Goal: Task Accomplishment & Management: Use online tool/utility

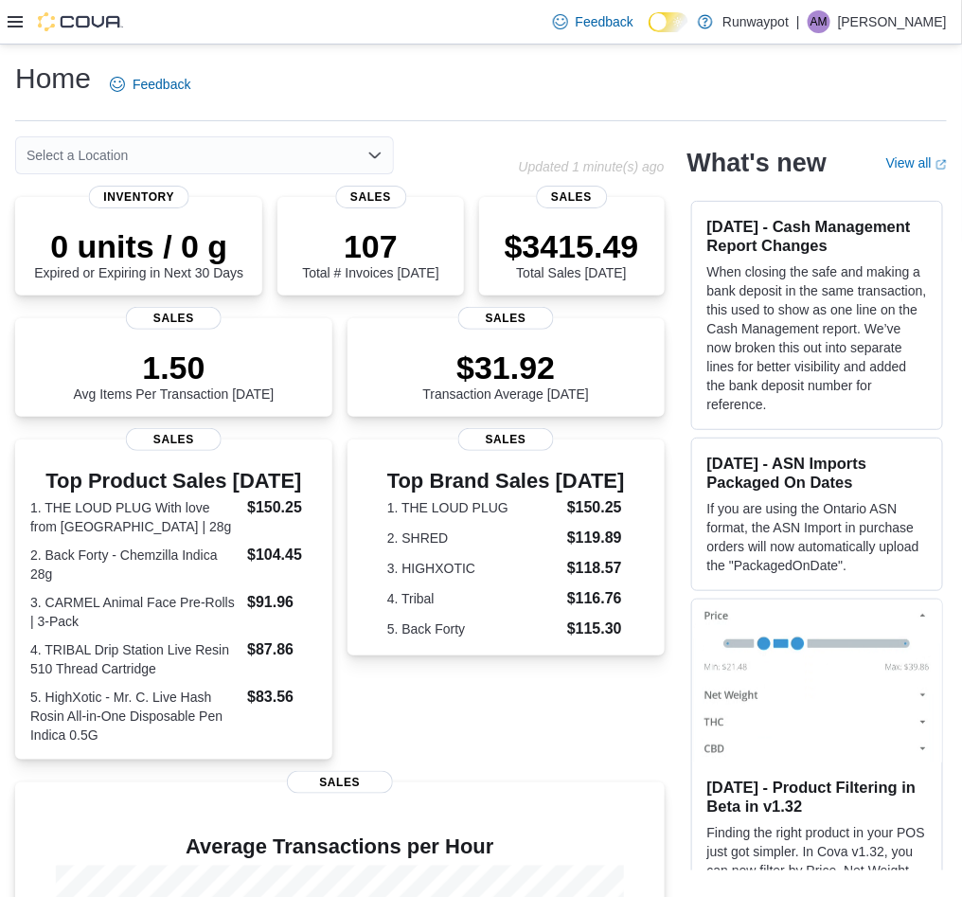
click at [17, 24] on icon at bounding box center [15, 21] width 15 height 15
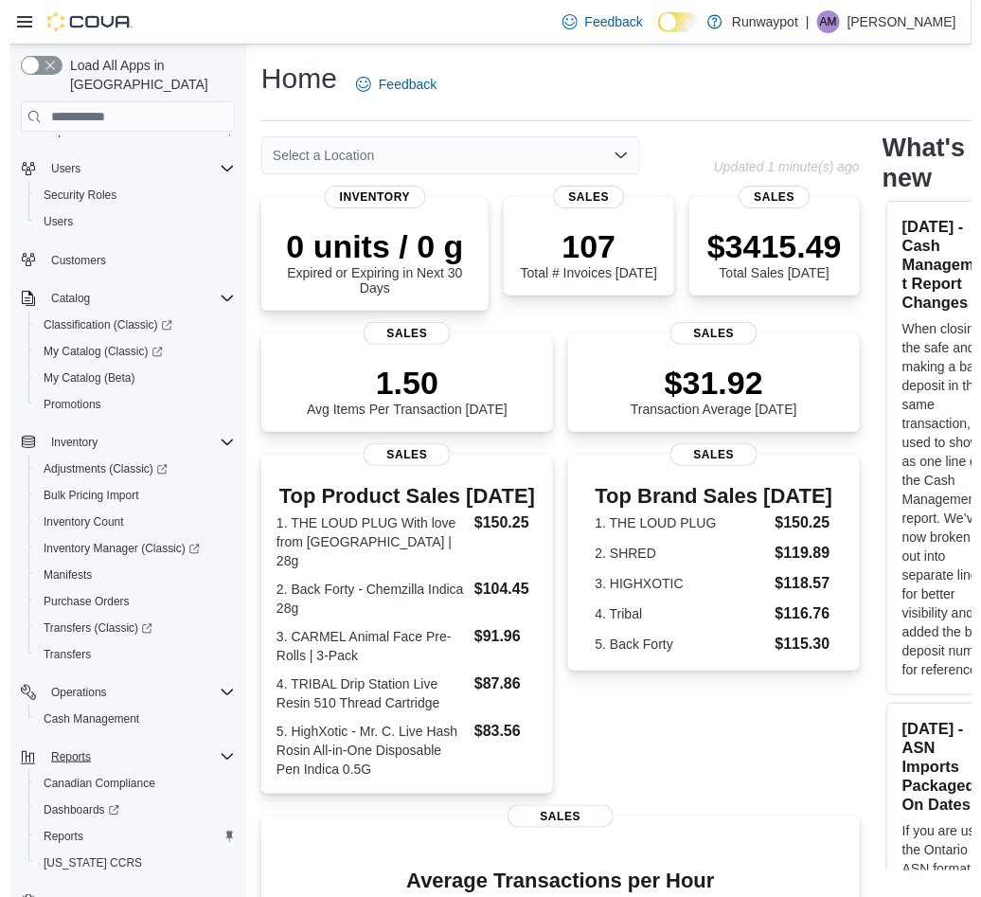
scroll to position [81, 0]
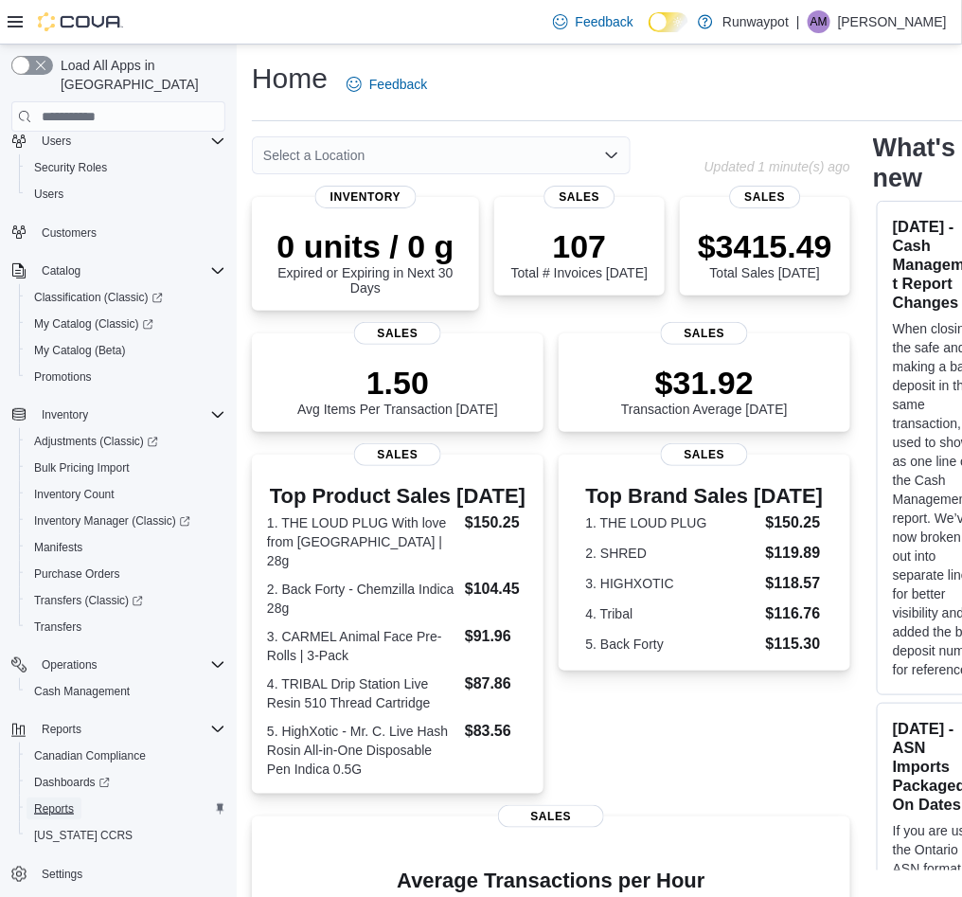
drag, startPoint x: 71, startPoint y: 791, endPoint x: 89, endPoint y: 791, distance: 18.0
click at [71, 801] on span "Reports" at bounding box center [54, 808] width 40 height 15
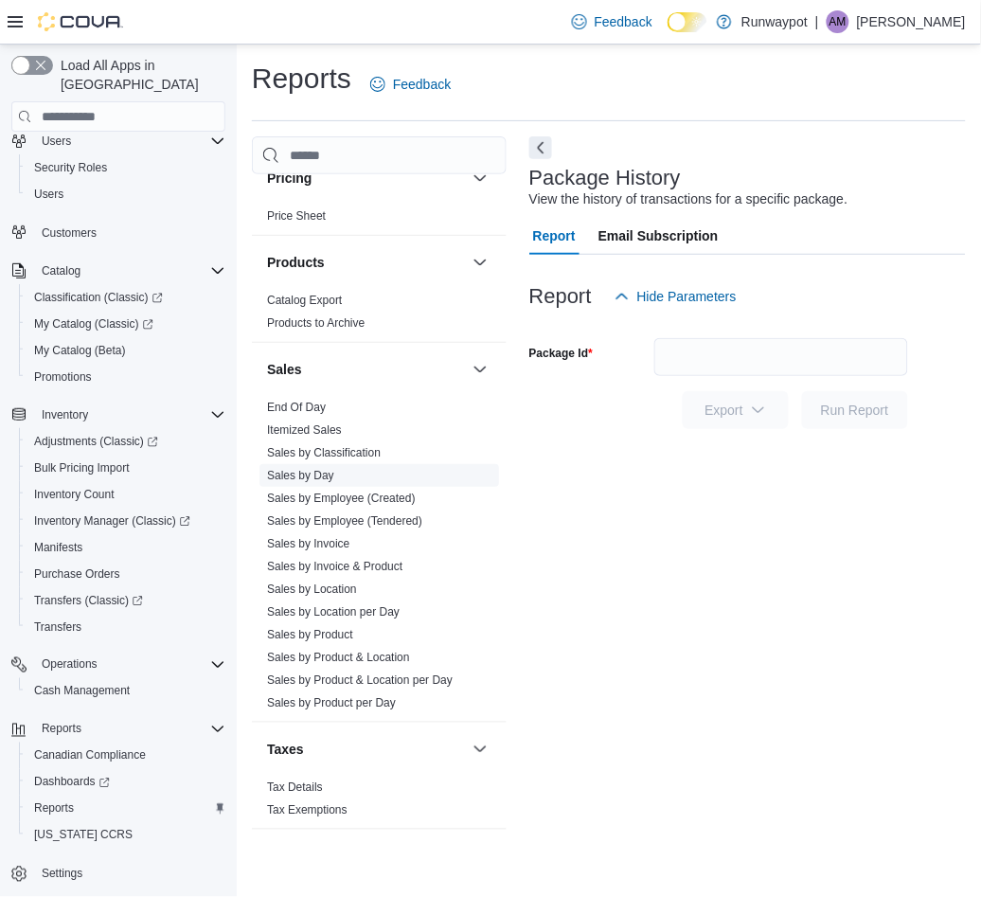
scroll to position [1154, 0]
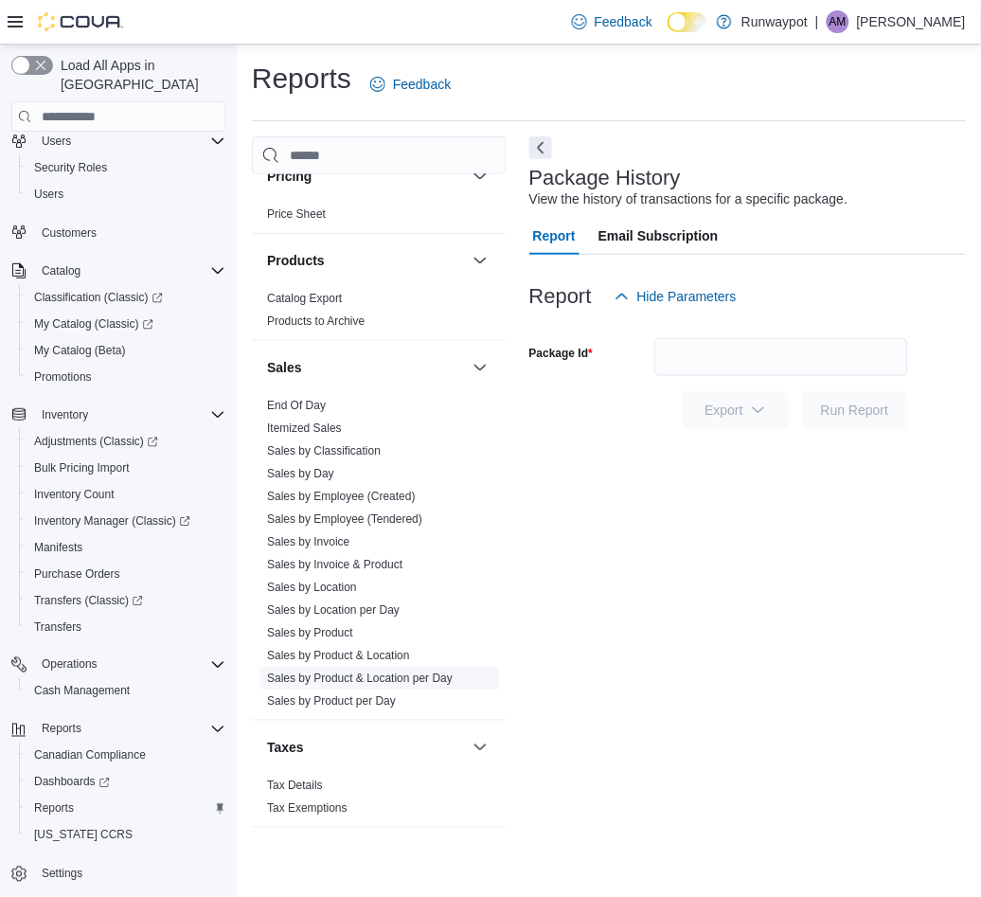
click at [425, 682] on link "Sales by Product & Location per Day" at bounding box center [360, 678] width 186 height 13
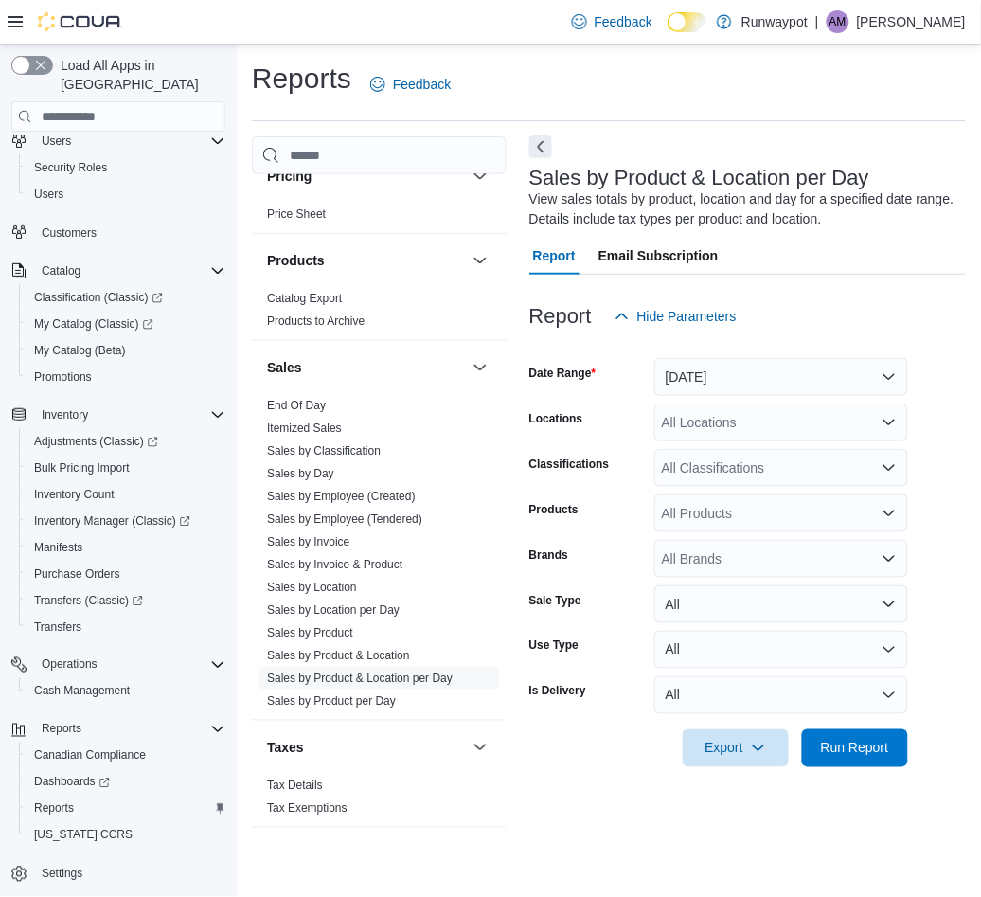
click at [532, 150] on button "Next" at bounding box center [540, 146] width 23 height 23
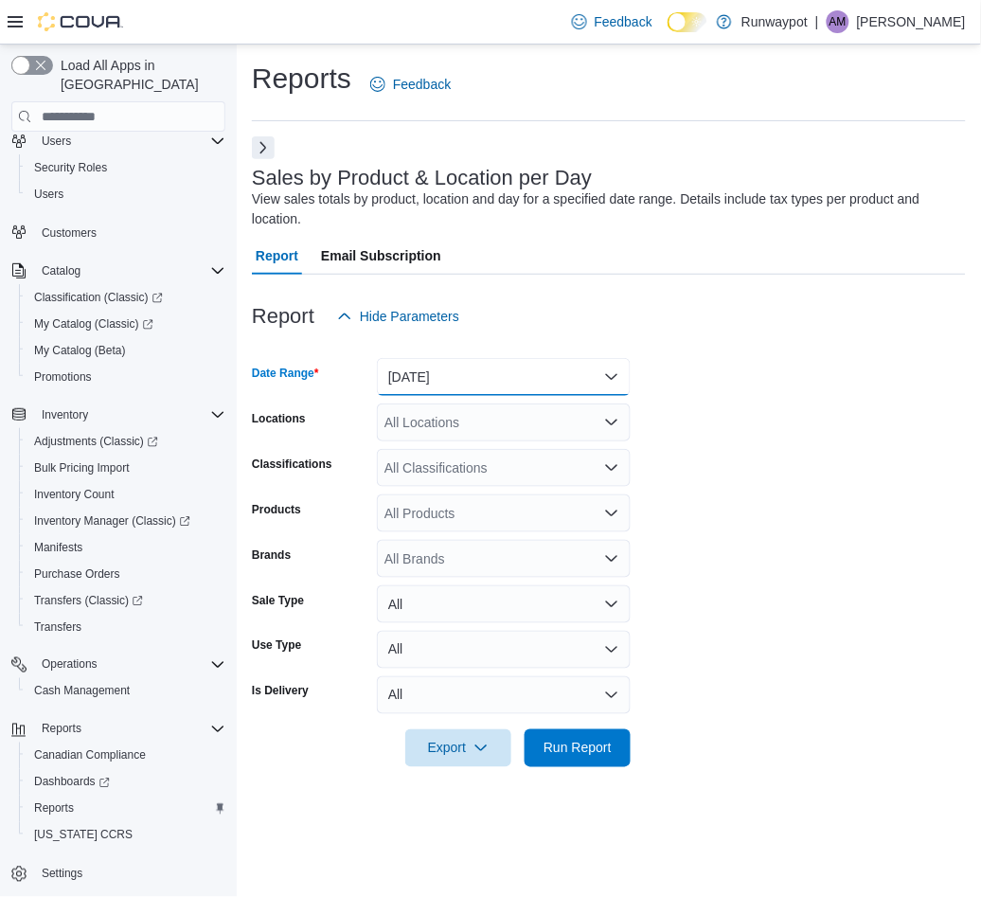
click at [550, 379] on button "[DATE]" at bounding box center [504, 377] width 254 height 38
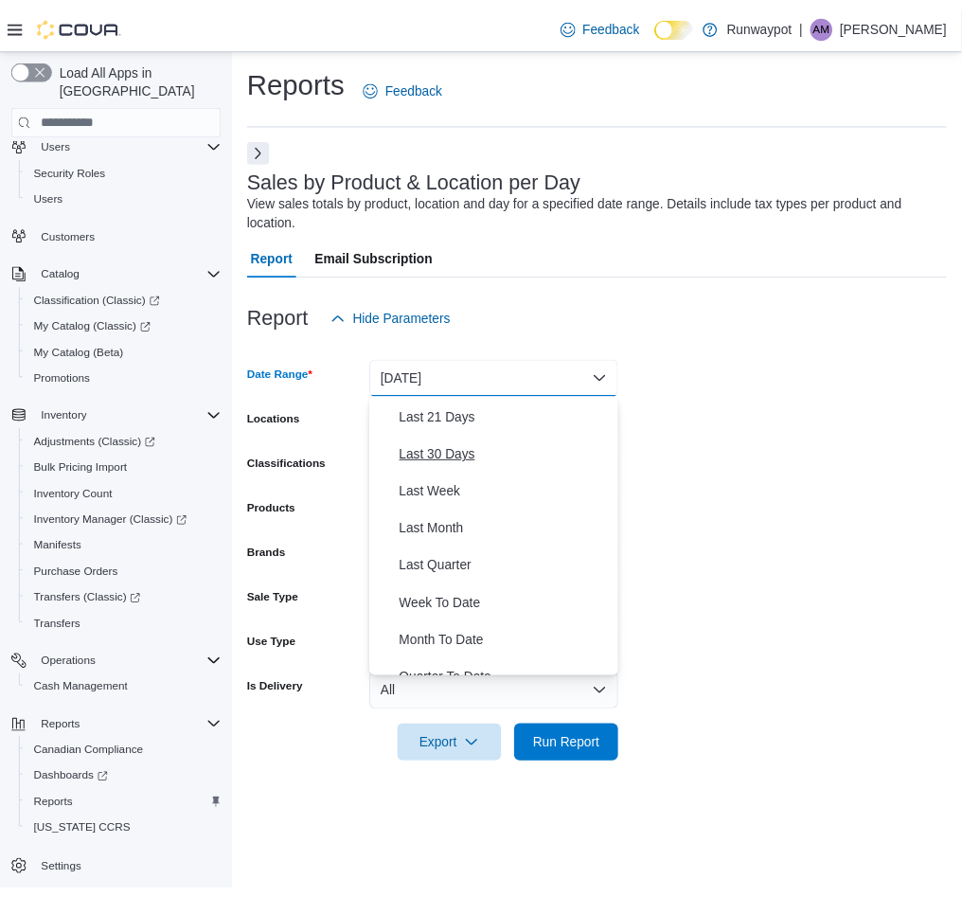
scroll to position [252, 0]
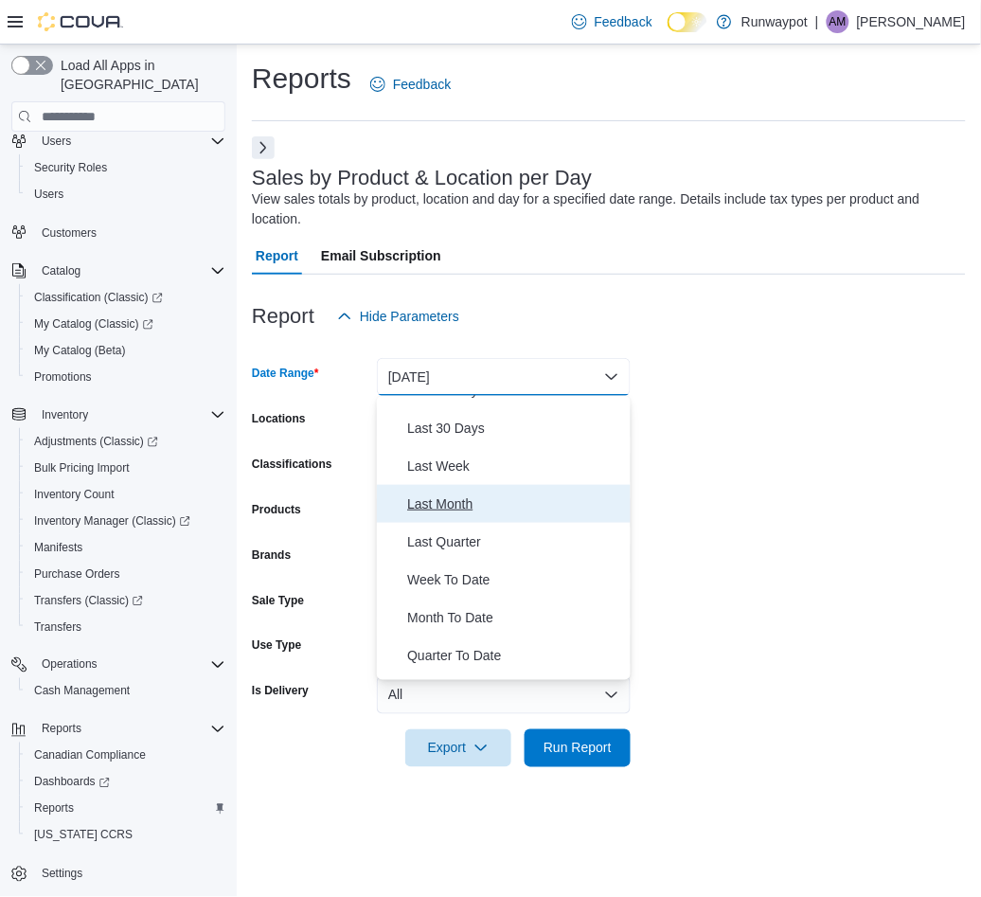
click at [523, 505] on span "Last Month" at bounding box center [515, 504] width 216 height 23
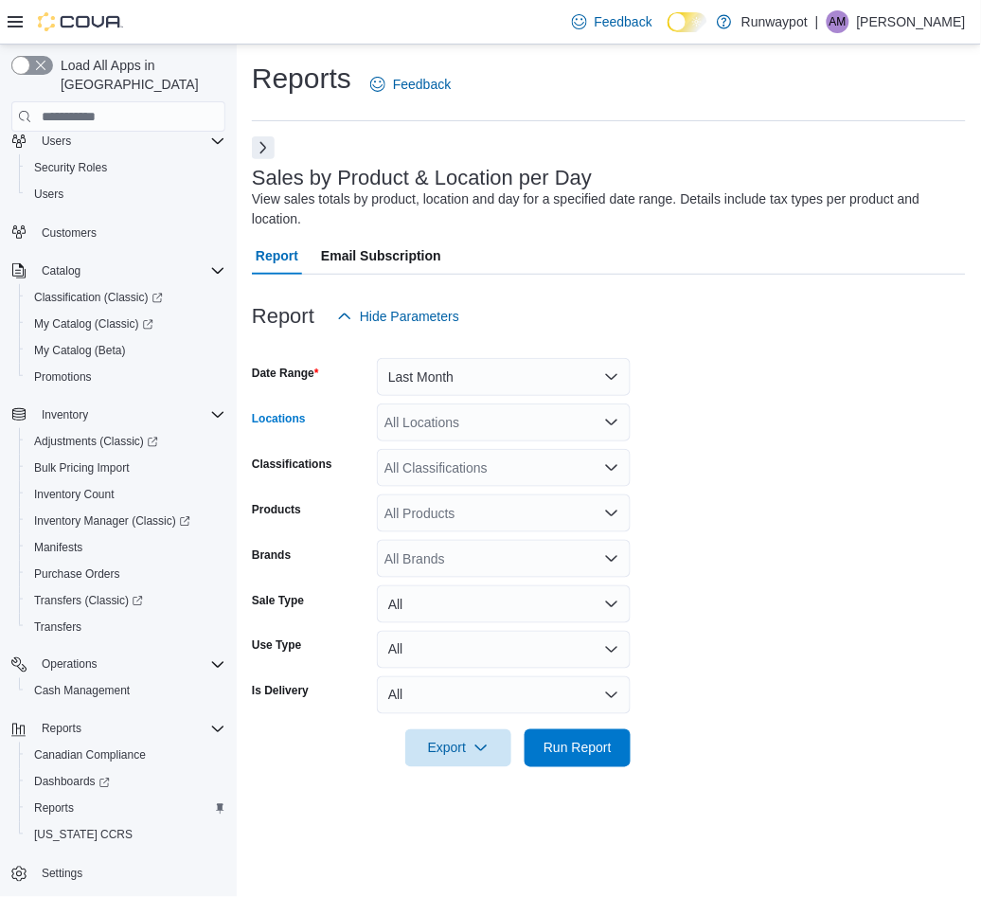
click at [598, 424] on div "All Locations" at bounding box center [504, 422] width 254 height 38
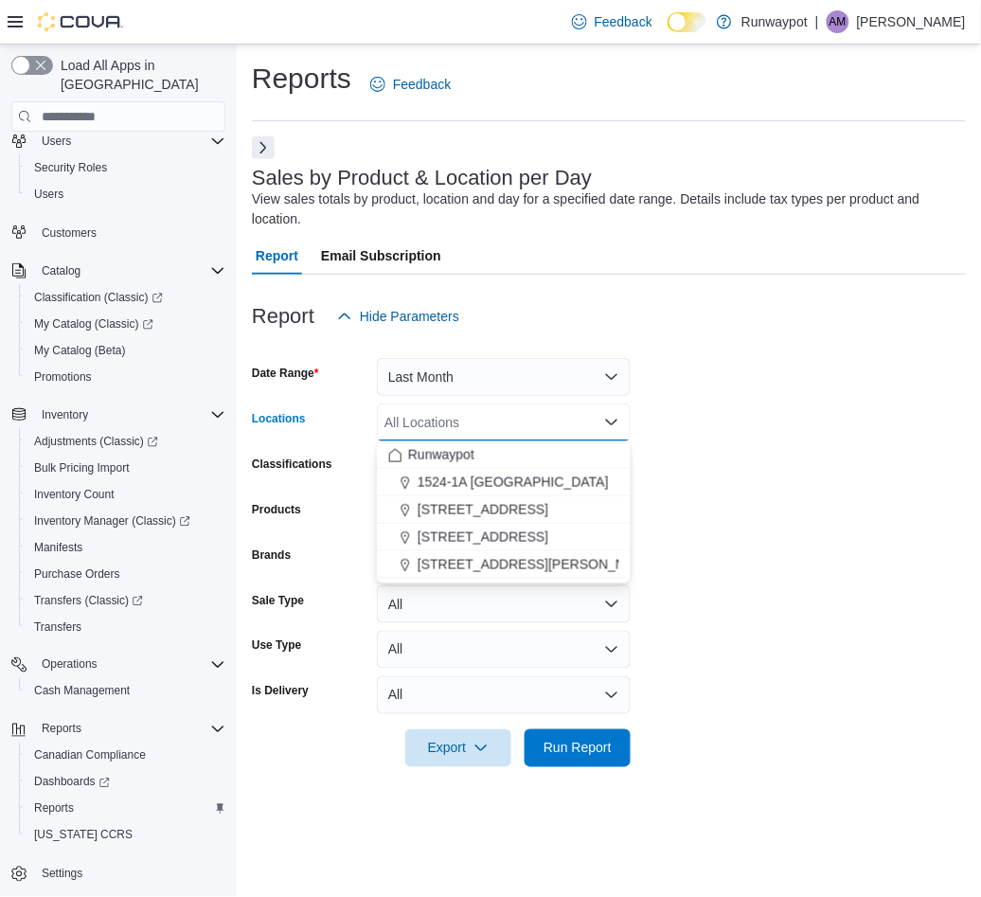
click at [710, 463] on form "Date Range Last Month Locations All Locations Combo box. Selected. Combo box in…" at bounding box center [609, 551] width 714 height 432
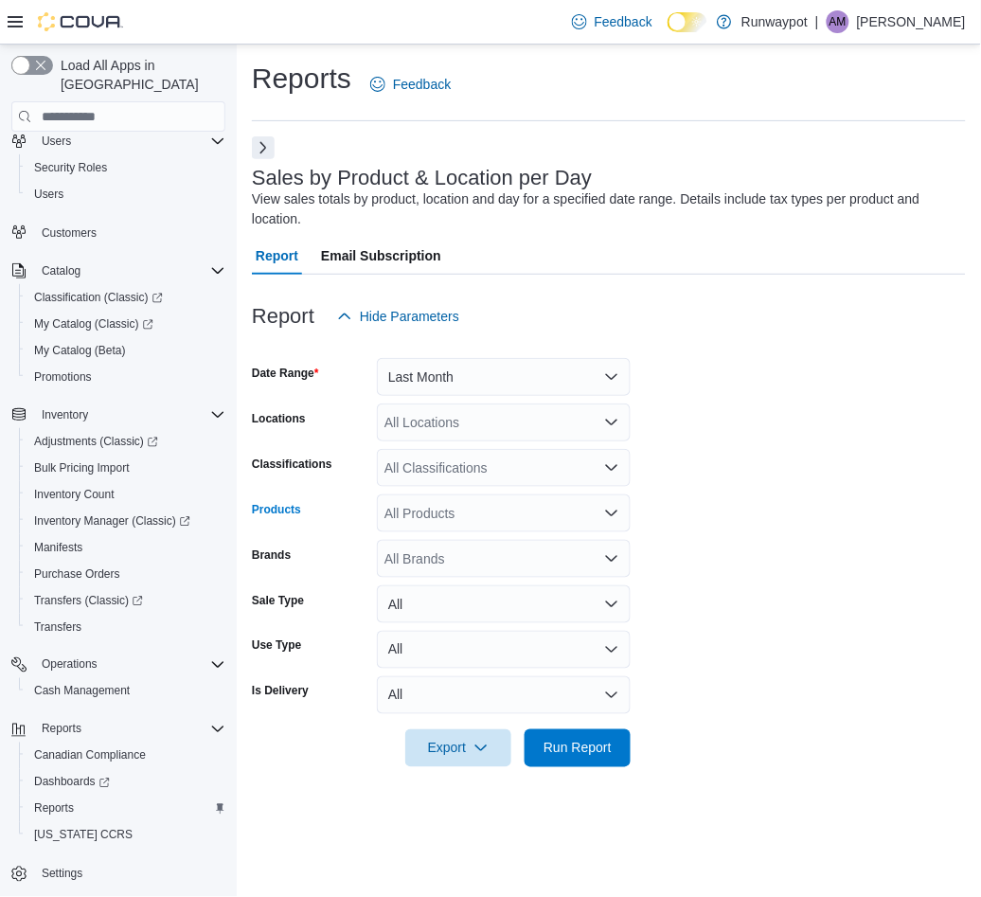
click at [480, 529] on div "All Products" at bounding box center [504, 513] width 254 height 38
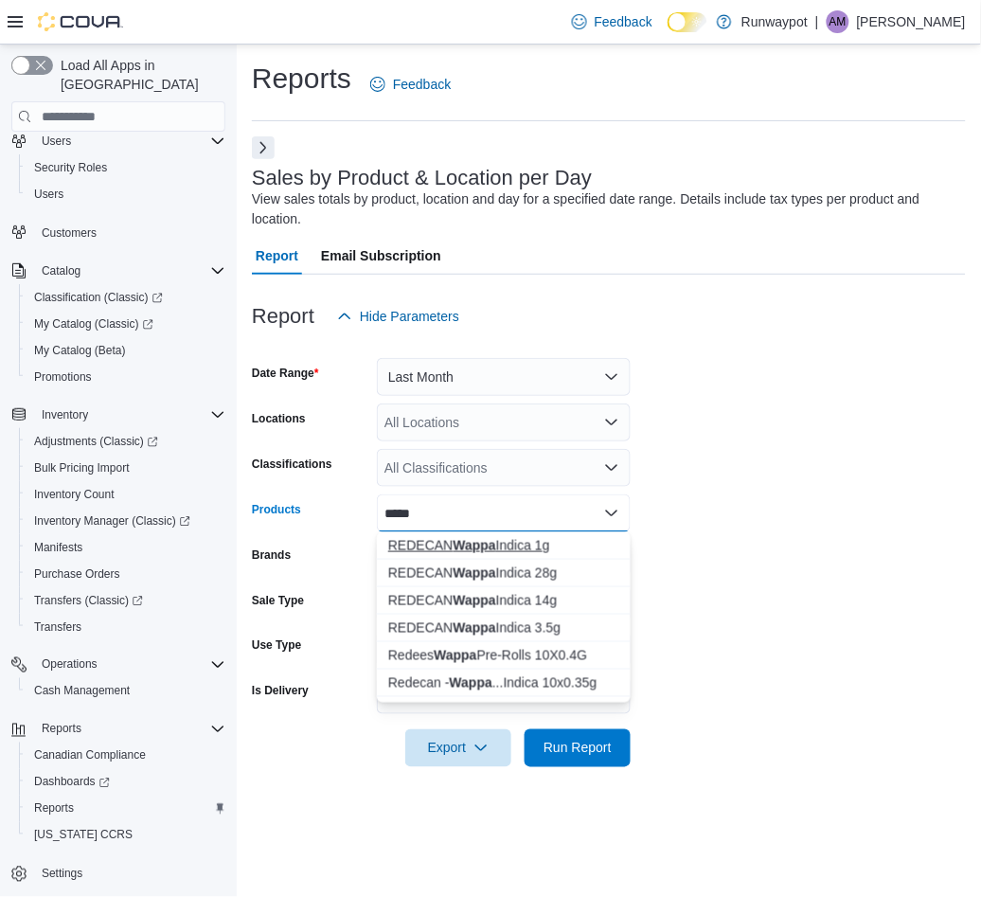
type input "*****"
click at [529, 547] on div "REDECAN Wappa Indica 1g" at bounding box center [503, 545] width 231 height 19
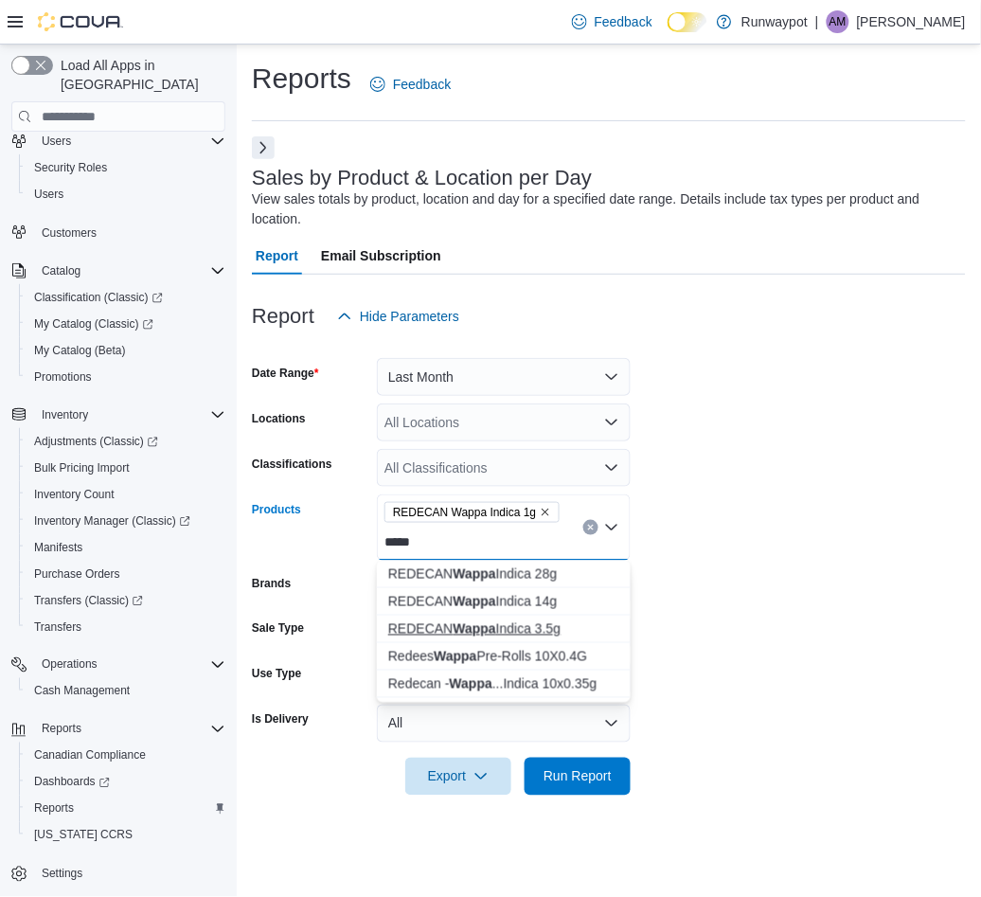
type input "*****"
click at [572, 627] on div "REDECAN Wappa Indica 3.5g" at bounding box center [503, 628] width 231 height 19
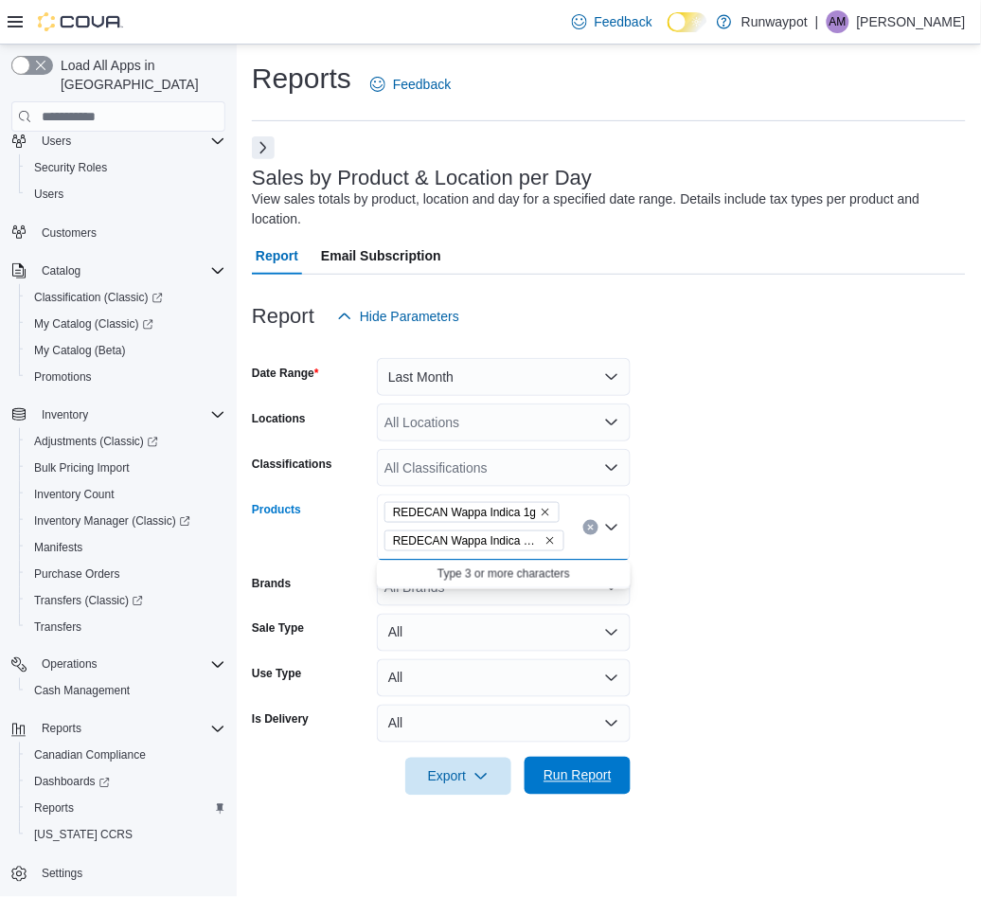
click at [604, 771] on span "Run Report" at bounding box center [578, 775] width 68 height 19
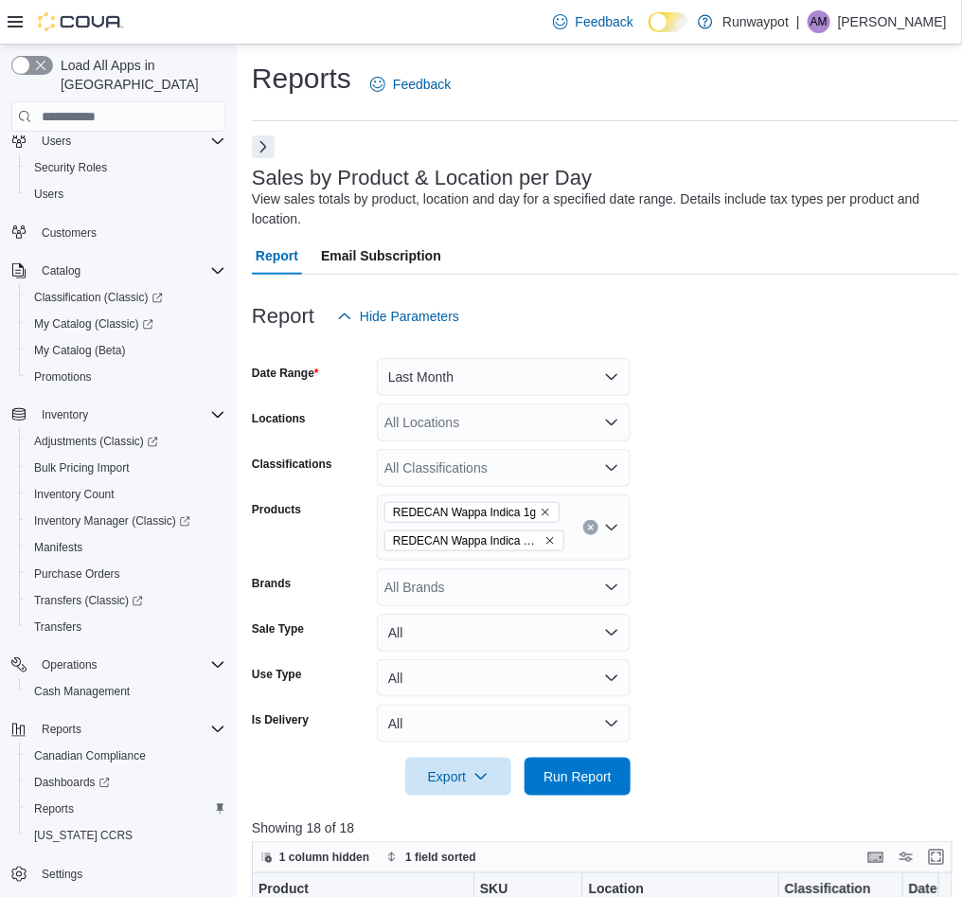
click at [260, 149] on button "Next" at bounding box center [263, 146] width 23 height 23
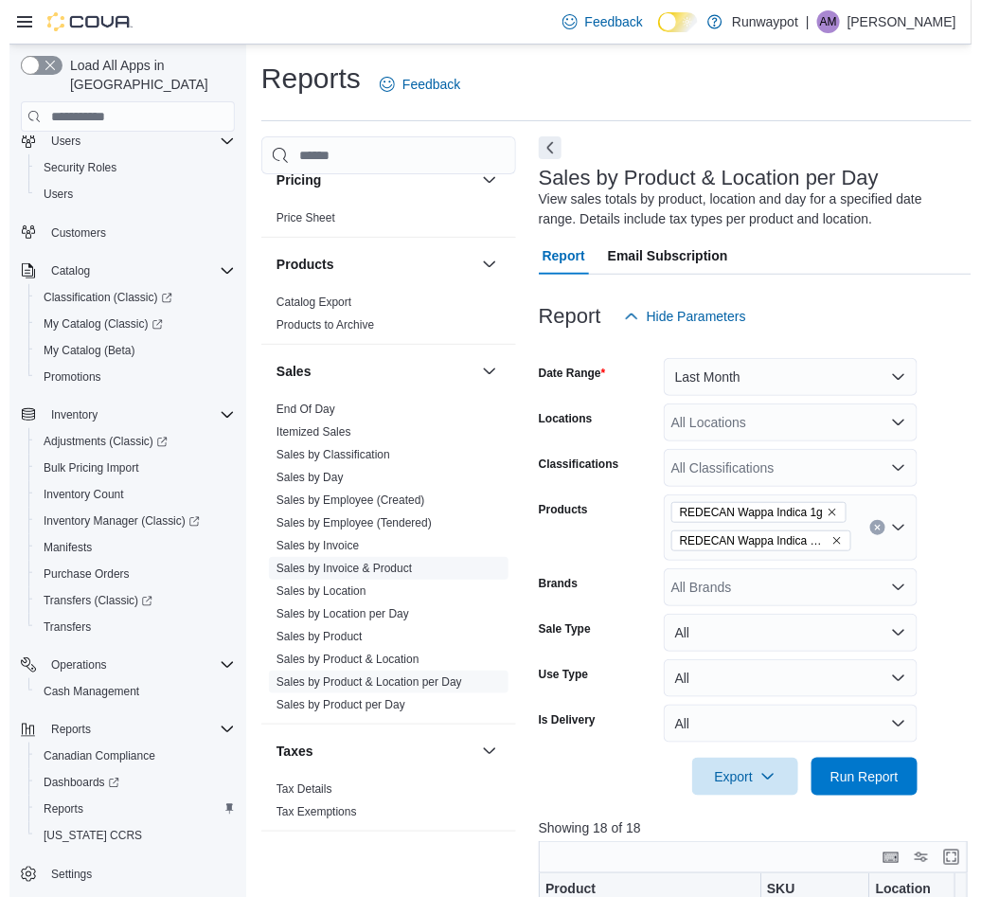
scroll to position [1154, 0]
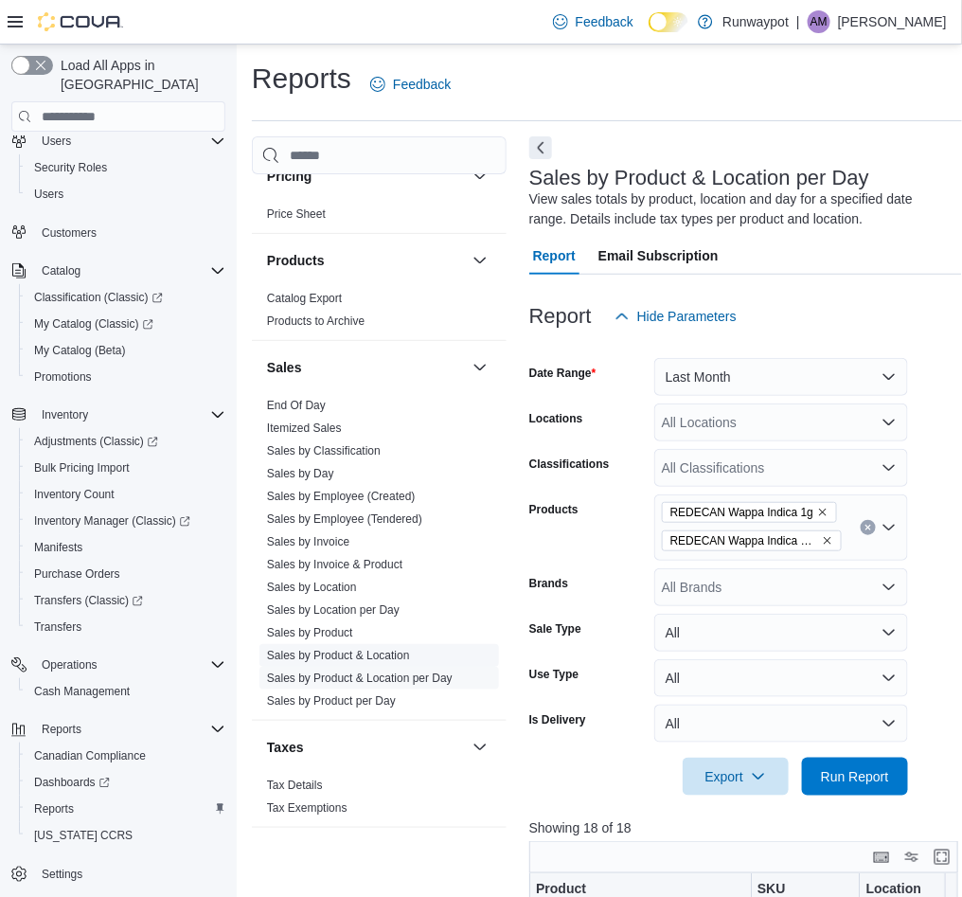
click at [405, 654] on link "Sales by Product & Location" at bounding box center [338, 655] width 143 height 13
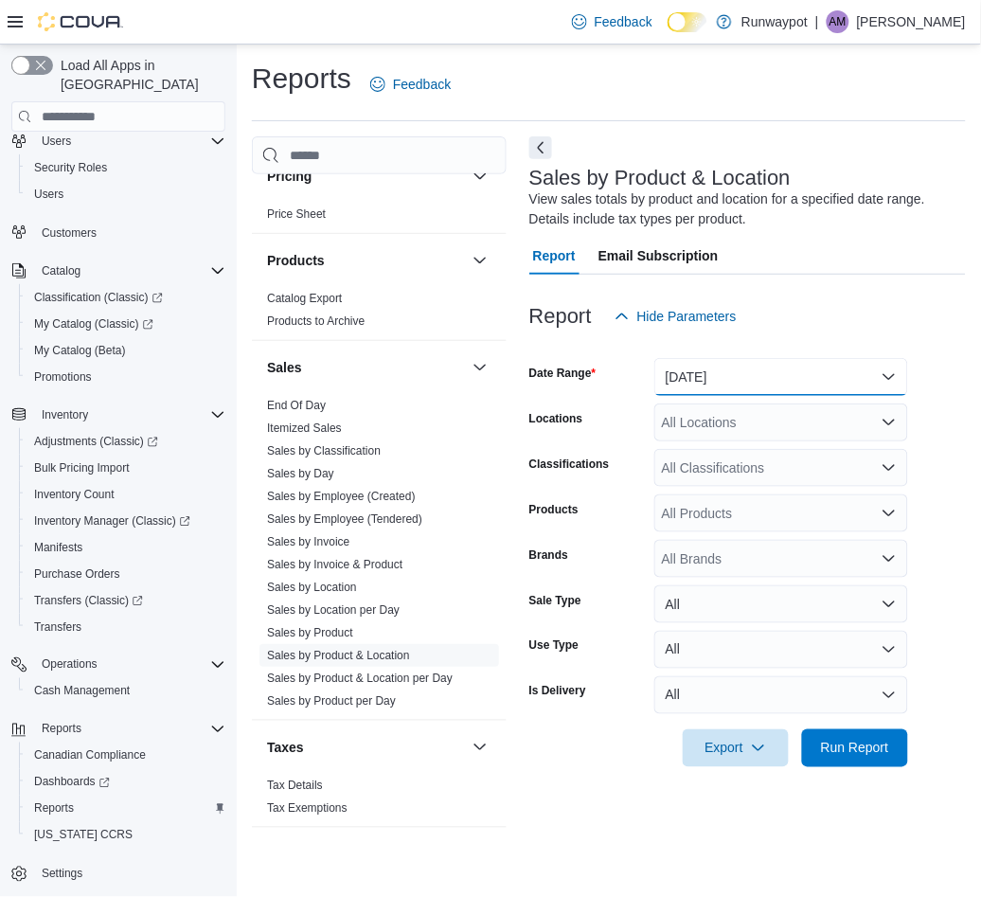
click at [859, 371] on button "[DATE]" at bounding box center [781, 377] width 254 height 38
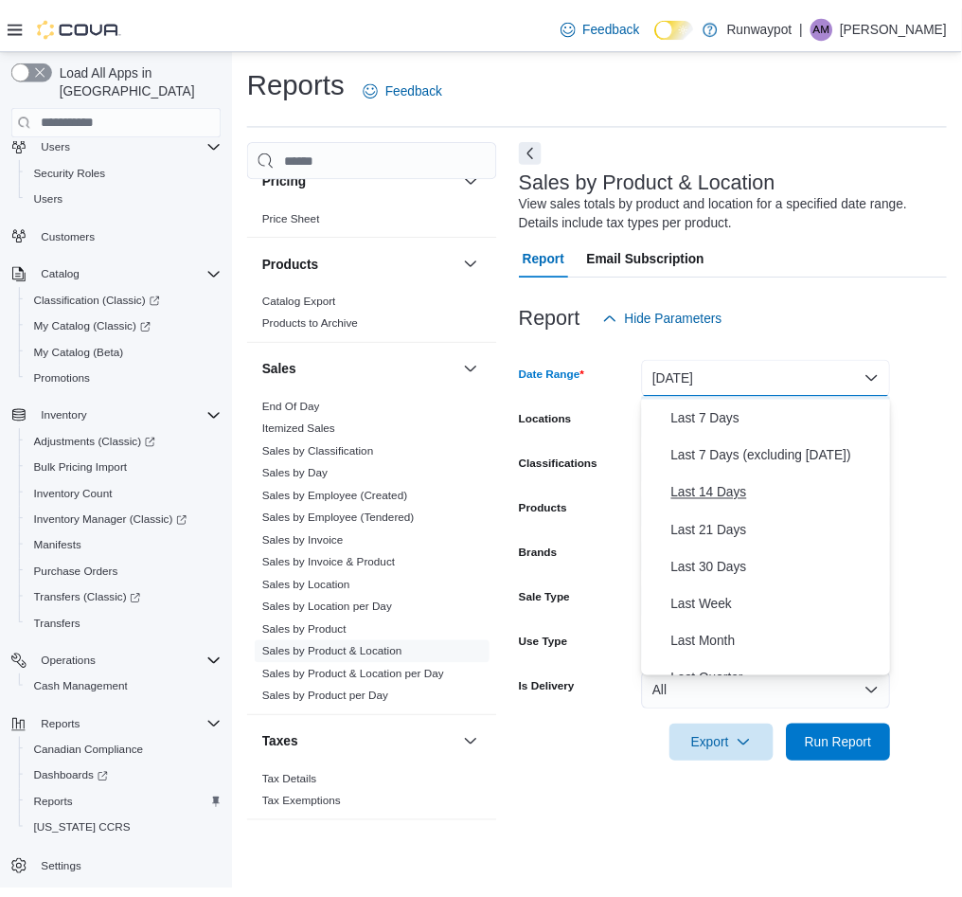
scroll to position [252, 0]
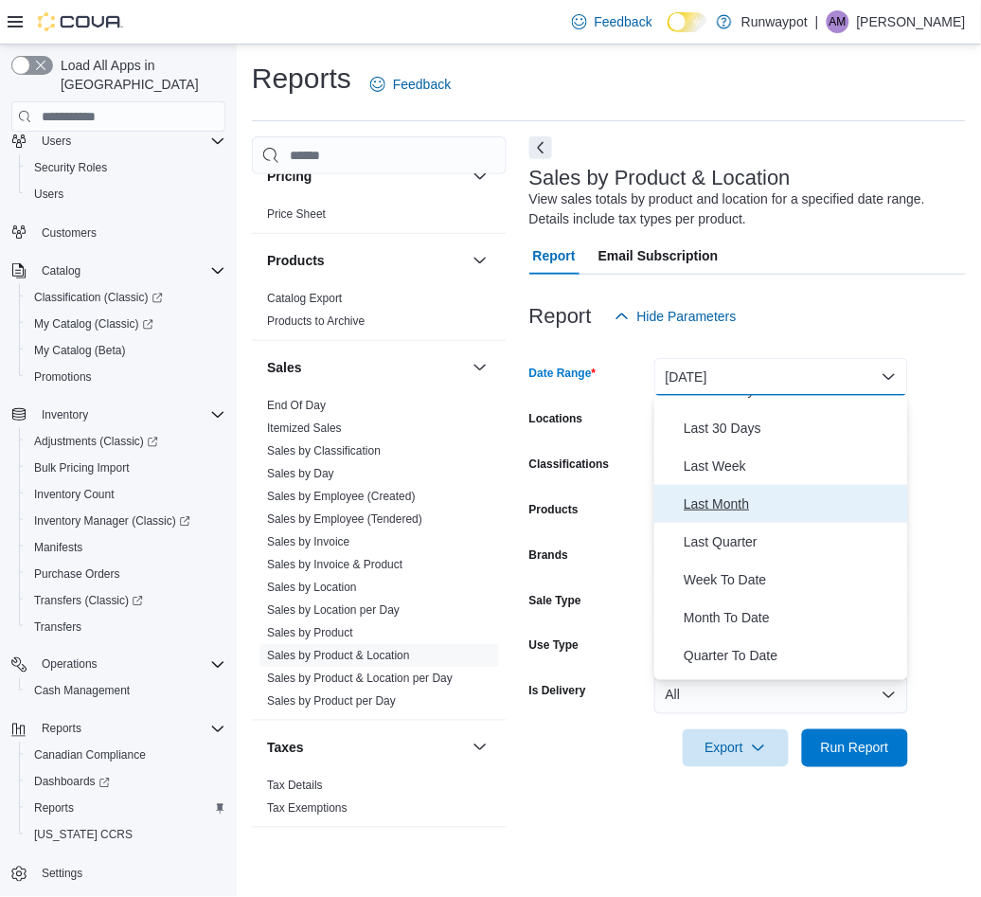
click at [761, 509] on span "Last Month" at bounding box center [793, 504] width 216 height 23
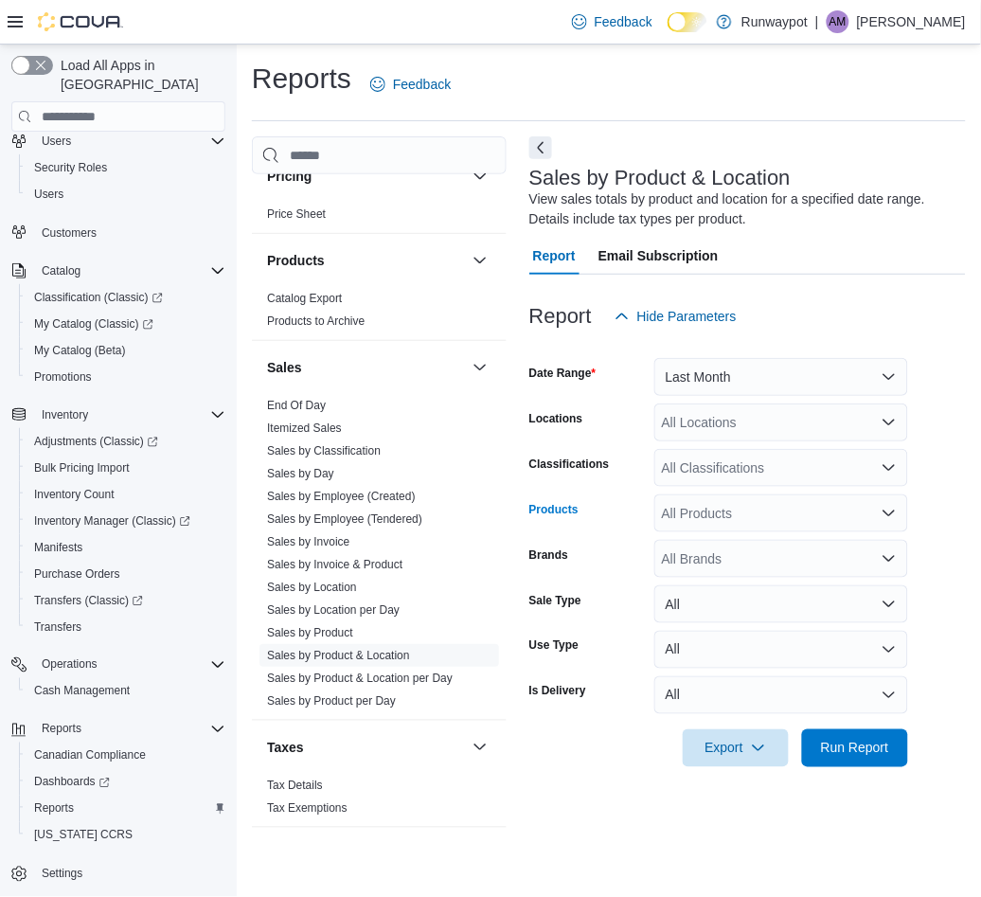
click at [761, 515] on div "All Products" at bounding box center [781, 513] width 254 height 38
type input "*"
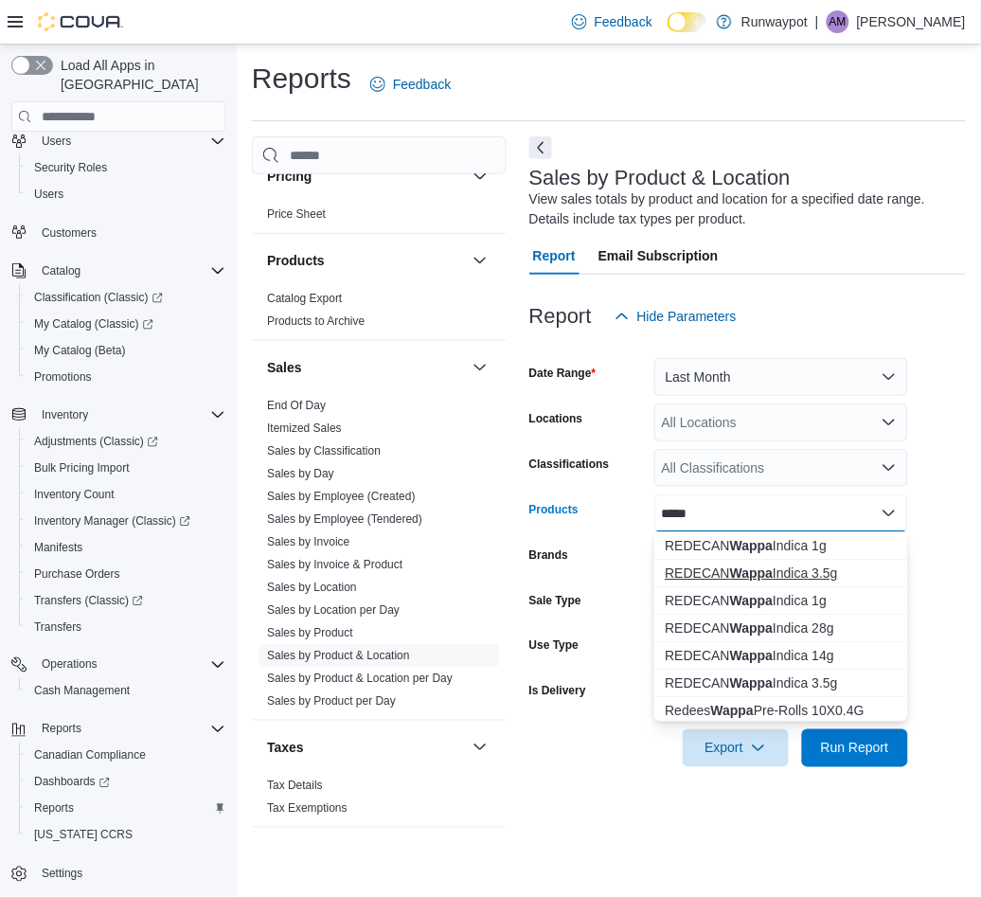
type input "*****"
click at [809, 567] on div "REDECAN Wappa Indica 3.5g" at bounding box center [781, 573] width 231 height 19
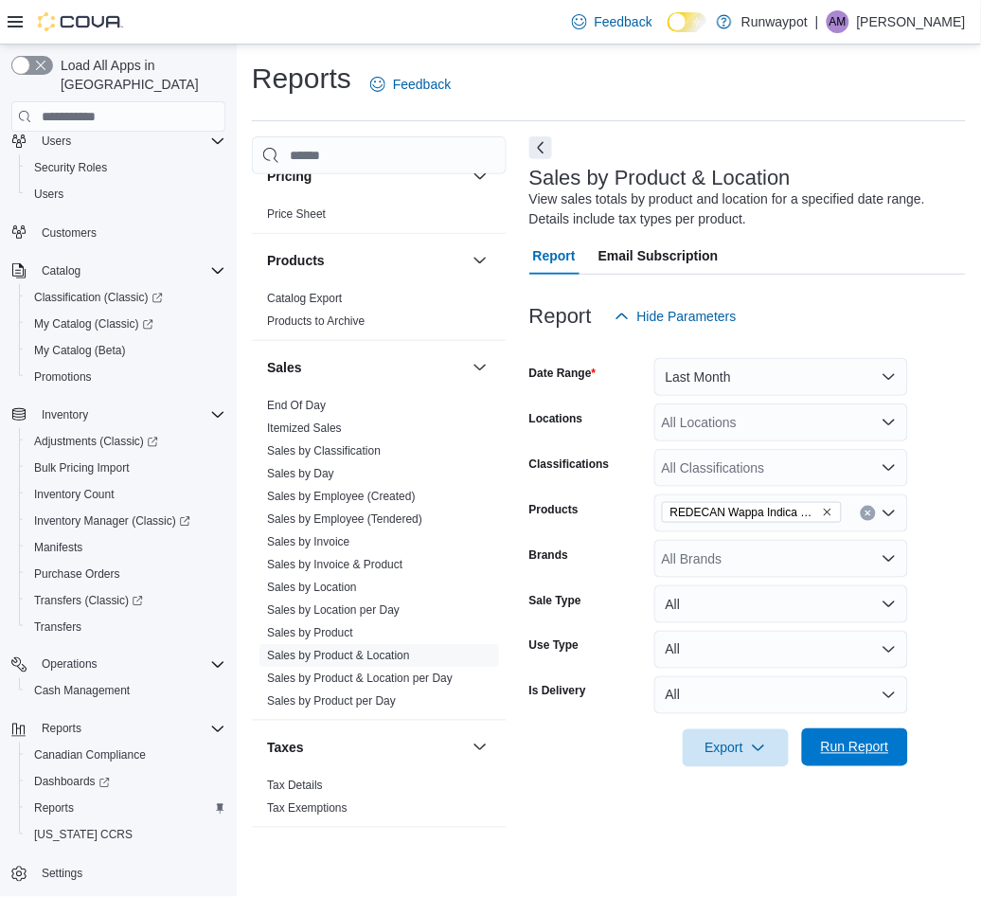
click at [877, 754] on span "Run Report" at bounding box center [855, 747] width 68 height 19
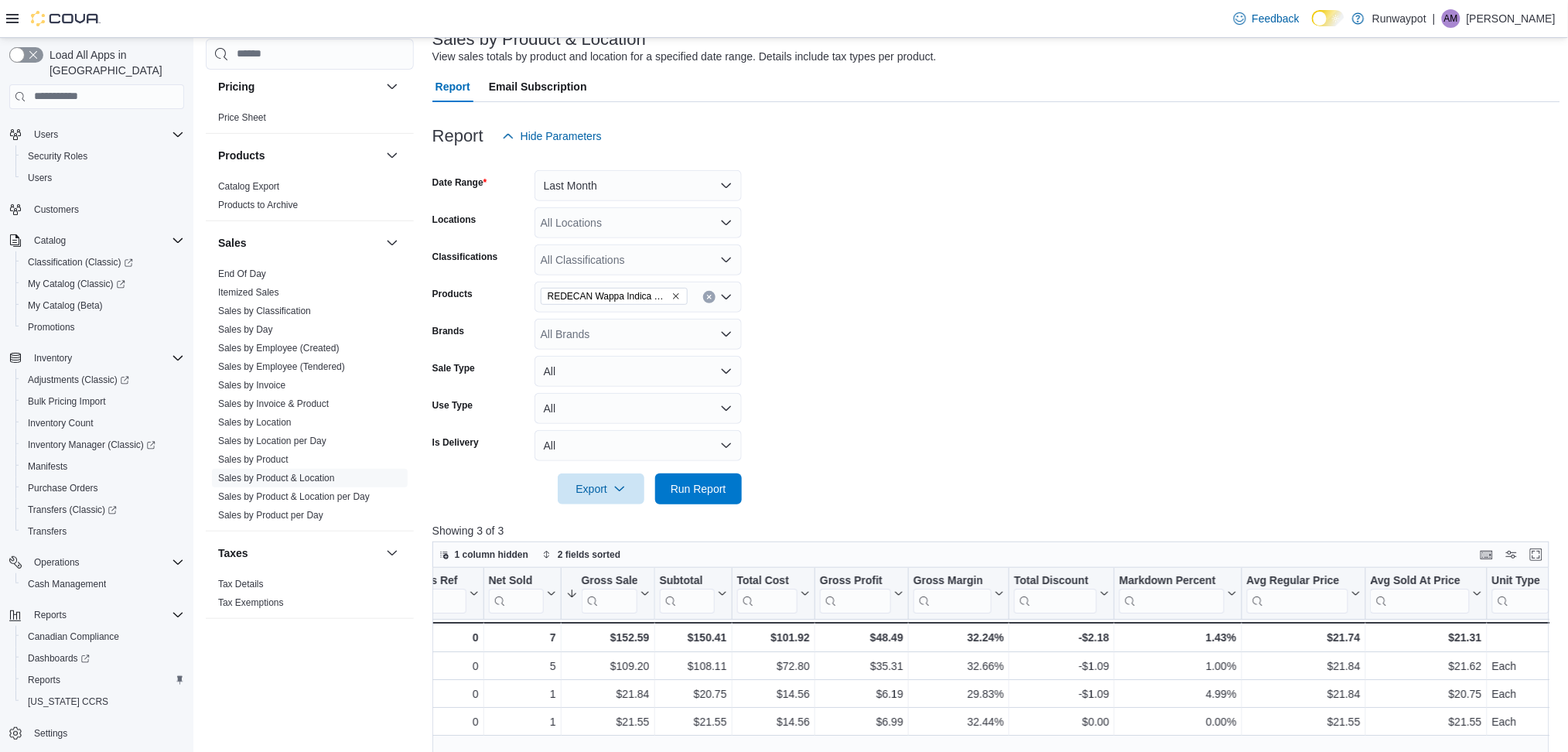
scroll to position [97, 0]
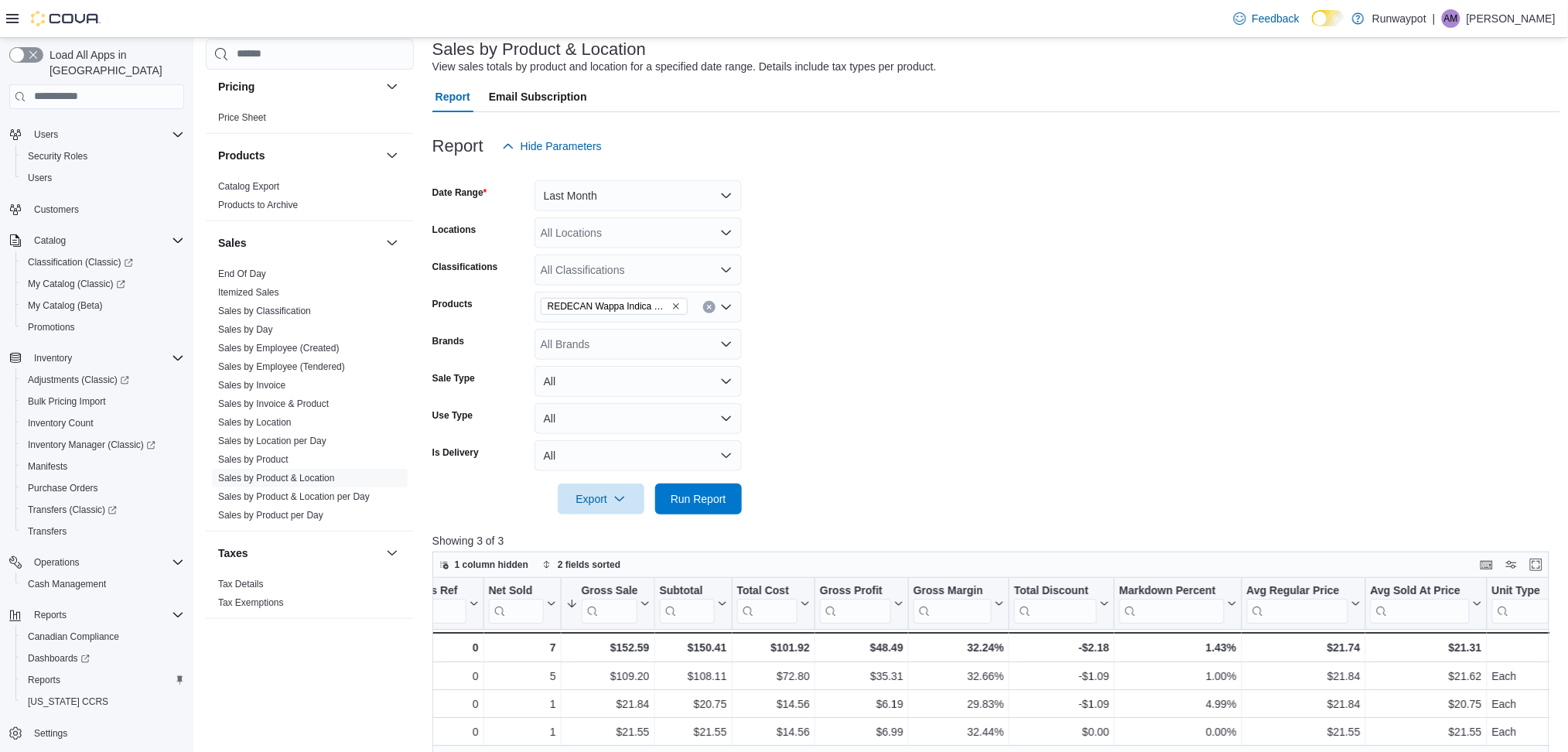
click at [677, 305] on icon "Remove REDECAN Wappa Indica 3.5g from selection in this group" at bounding box center [675, 305] width 9 height 9
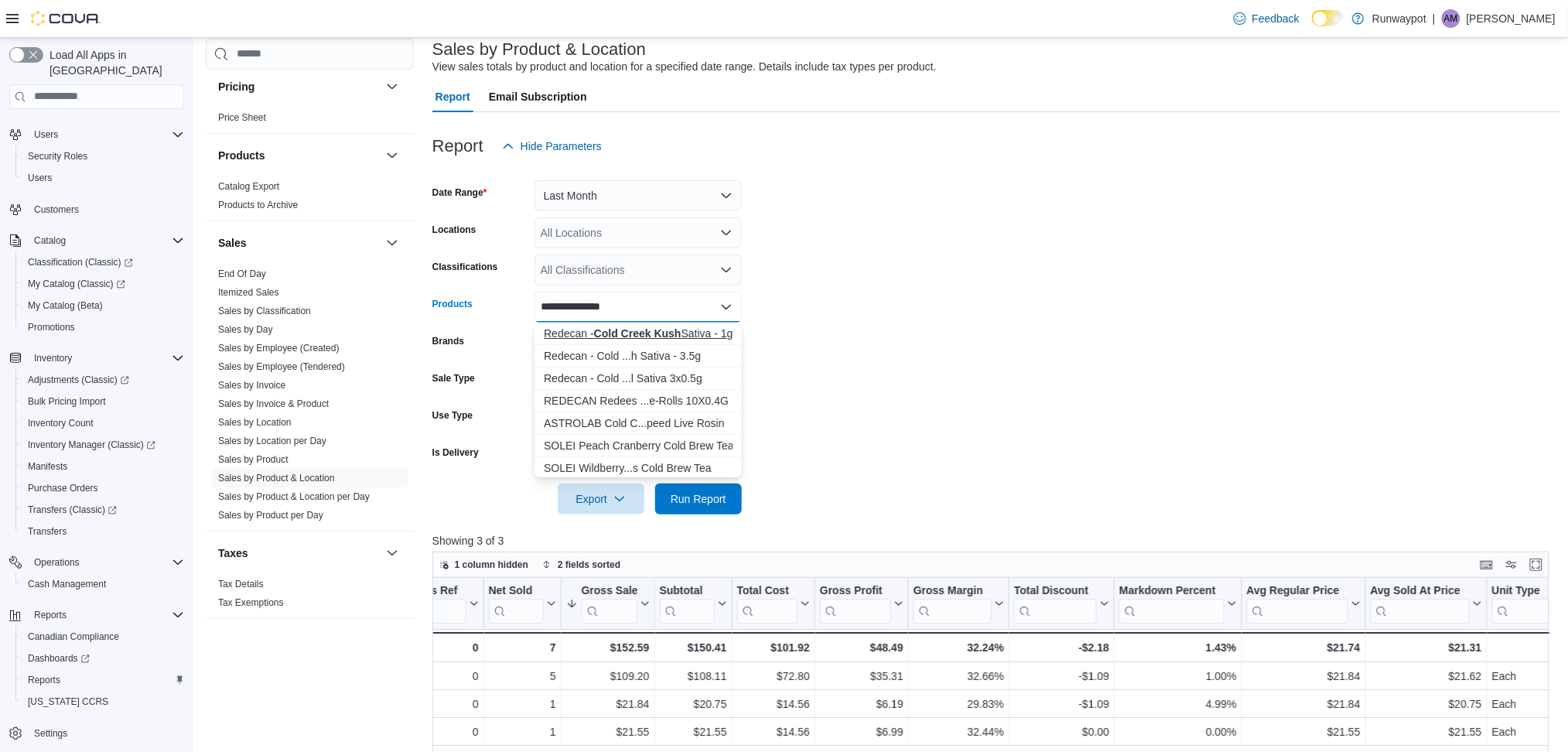
type input "**********"
click at [702, 331] on div "Redecan - Cold Creek Kush Sativa - 1g" at bounding box center [638, 333] width 189 height 16
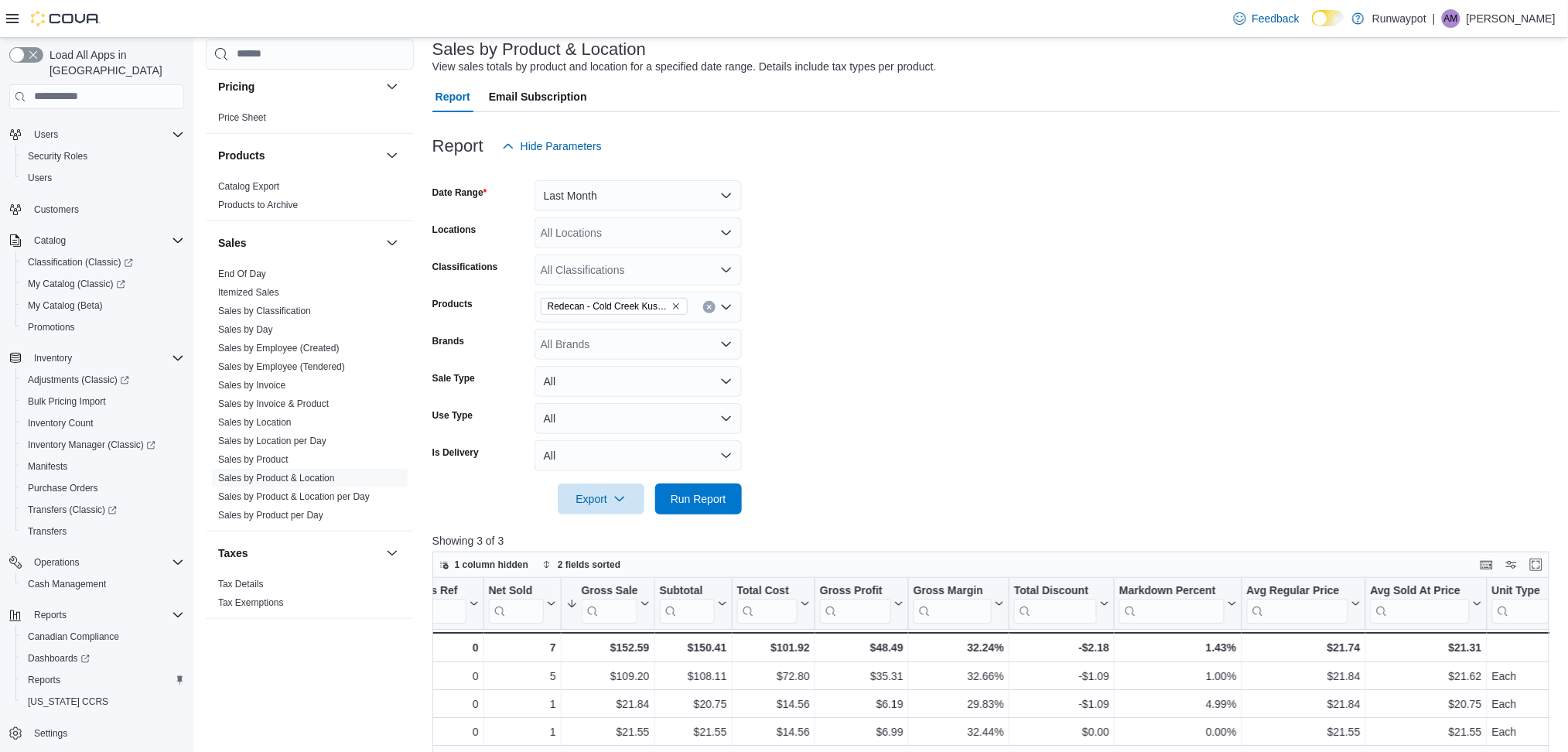
click at [800, 372] on form "Date Range Last Month Locations All Locations Classifications All Classificatio…" at bounding box center [996, 338] width 1128 height 353
click at [646, 187] on button "Last Month" at bounding box center [638, 196] width 207 height 31
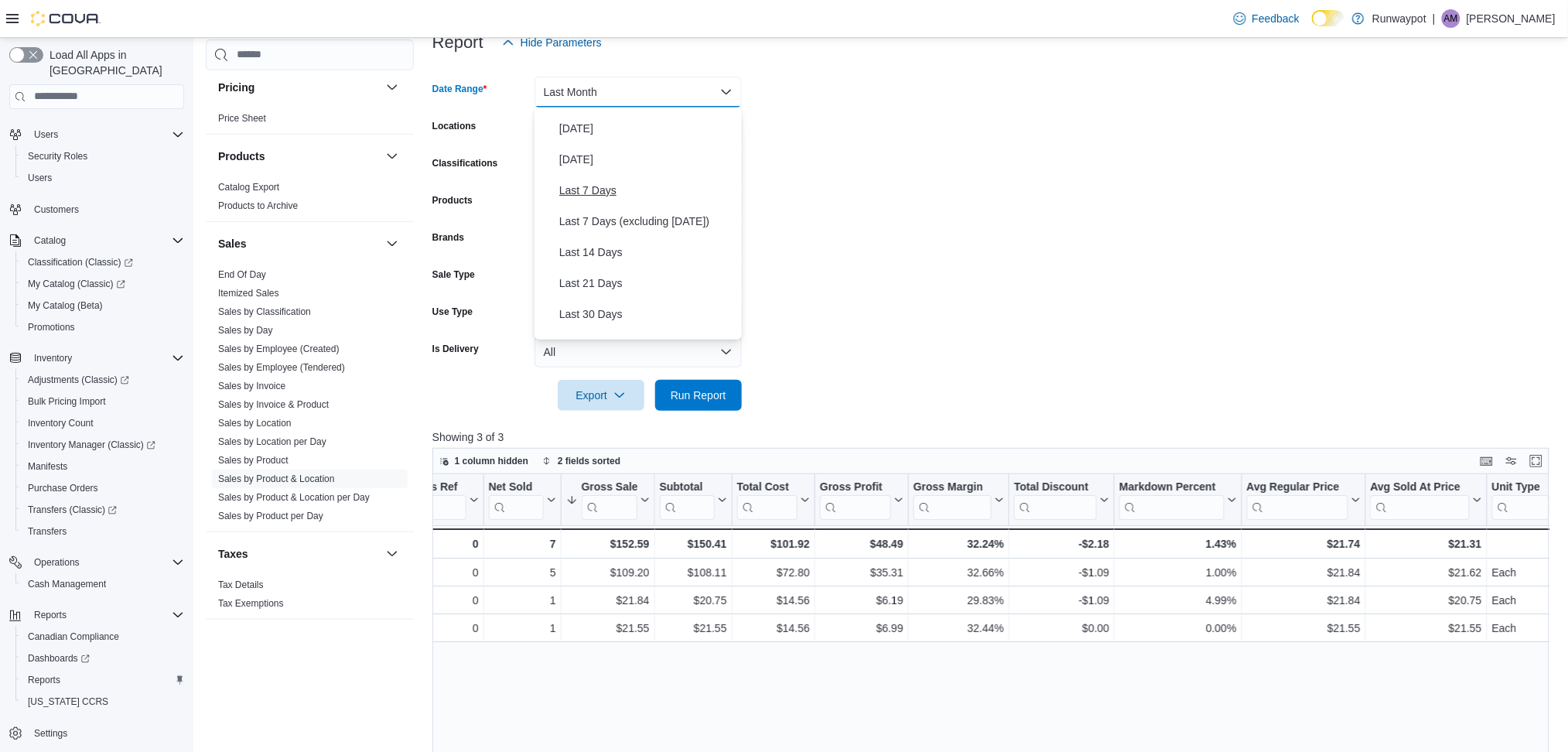
scroll to position [0, 0]
click at [614, 122] on span "Custom Date" at bounding box center [648, 122] width 176 height 19
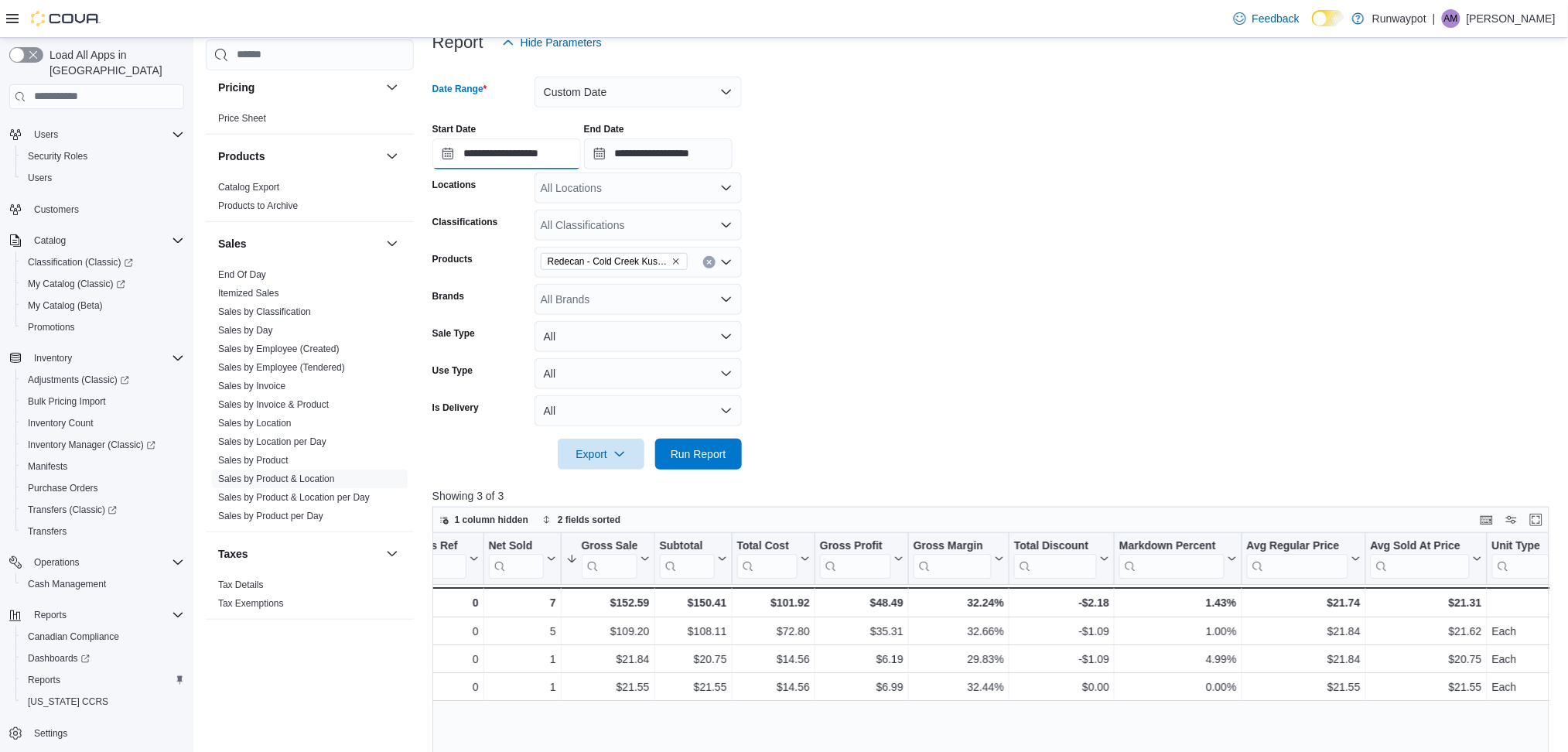
click at [502, 164] on input "**********" at bounding box center [506, 154] width 149 height 31
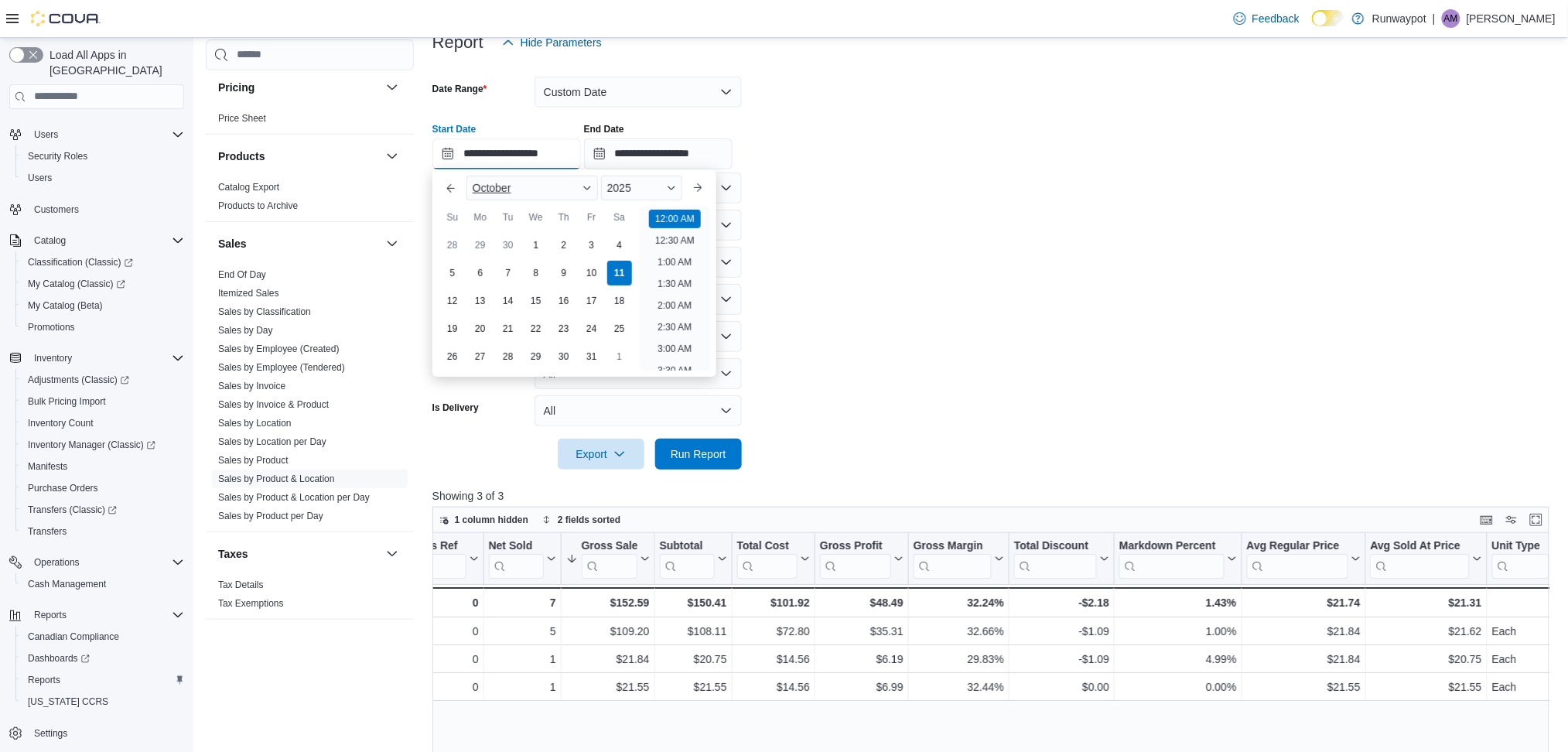
scroll to position [47, 0]
click at [443, 190] on button "Previous Month" at bounding box center [451, 188] width 24 height 24
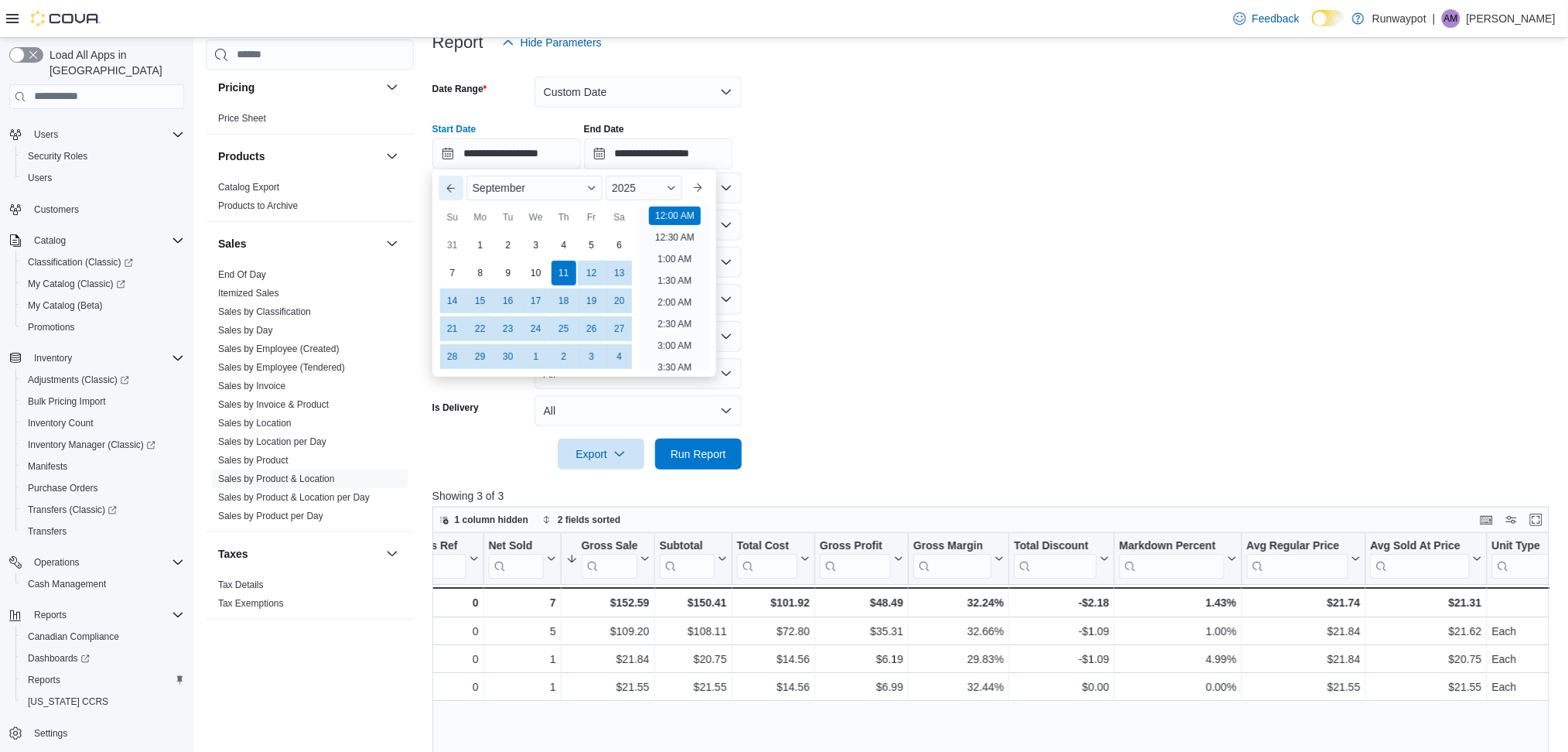
click at [446, 185] on button "Previous Month" at bounding box center [451, 188] width 24 height 24
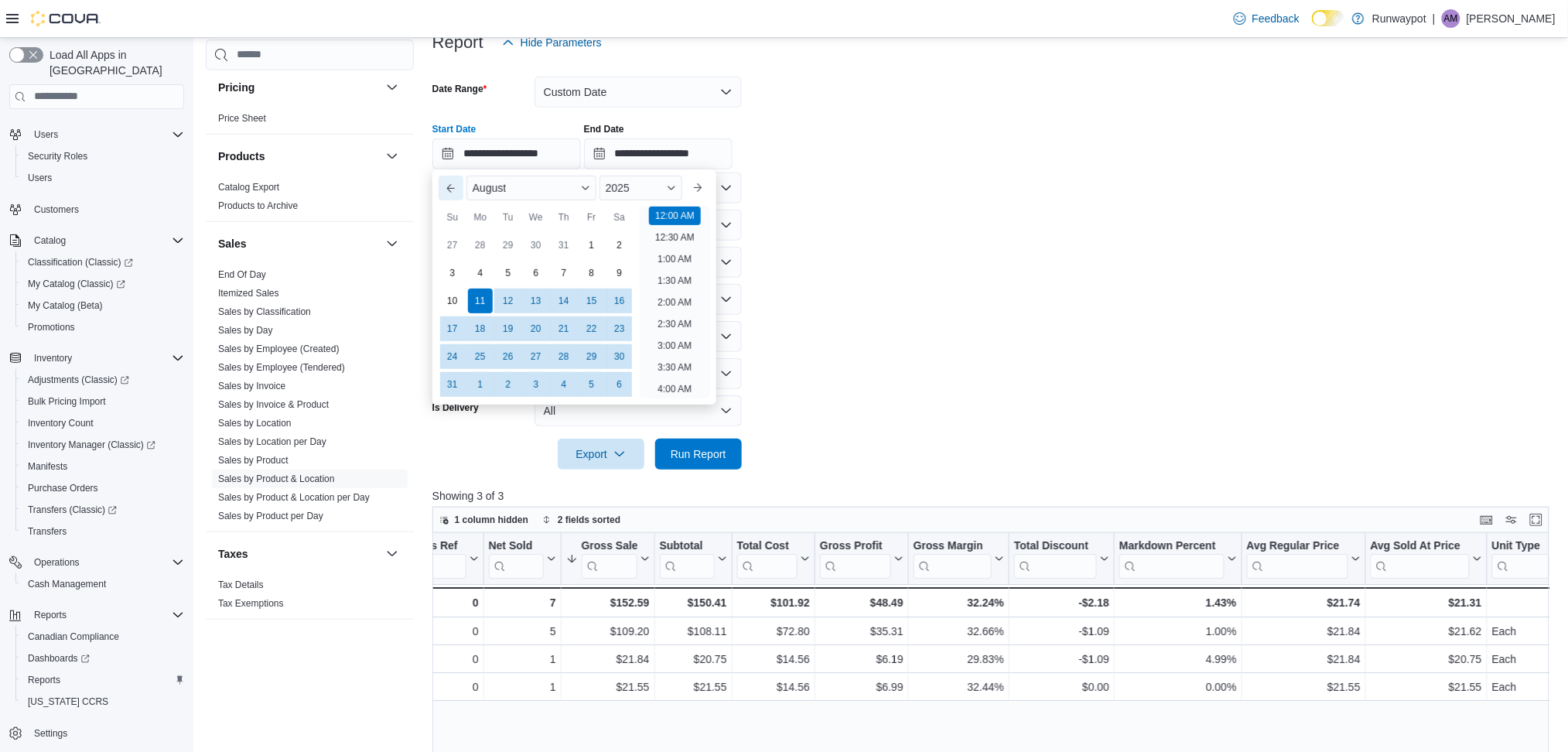
click at [446, 185] on button "Previous Month" at bounding box center [451, 188] width 24 height 24
type input "**********"
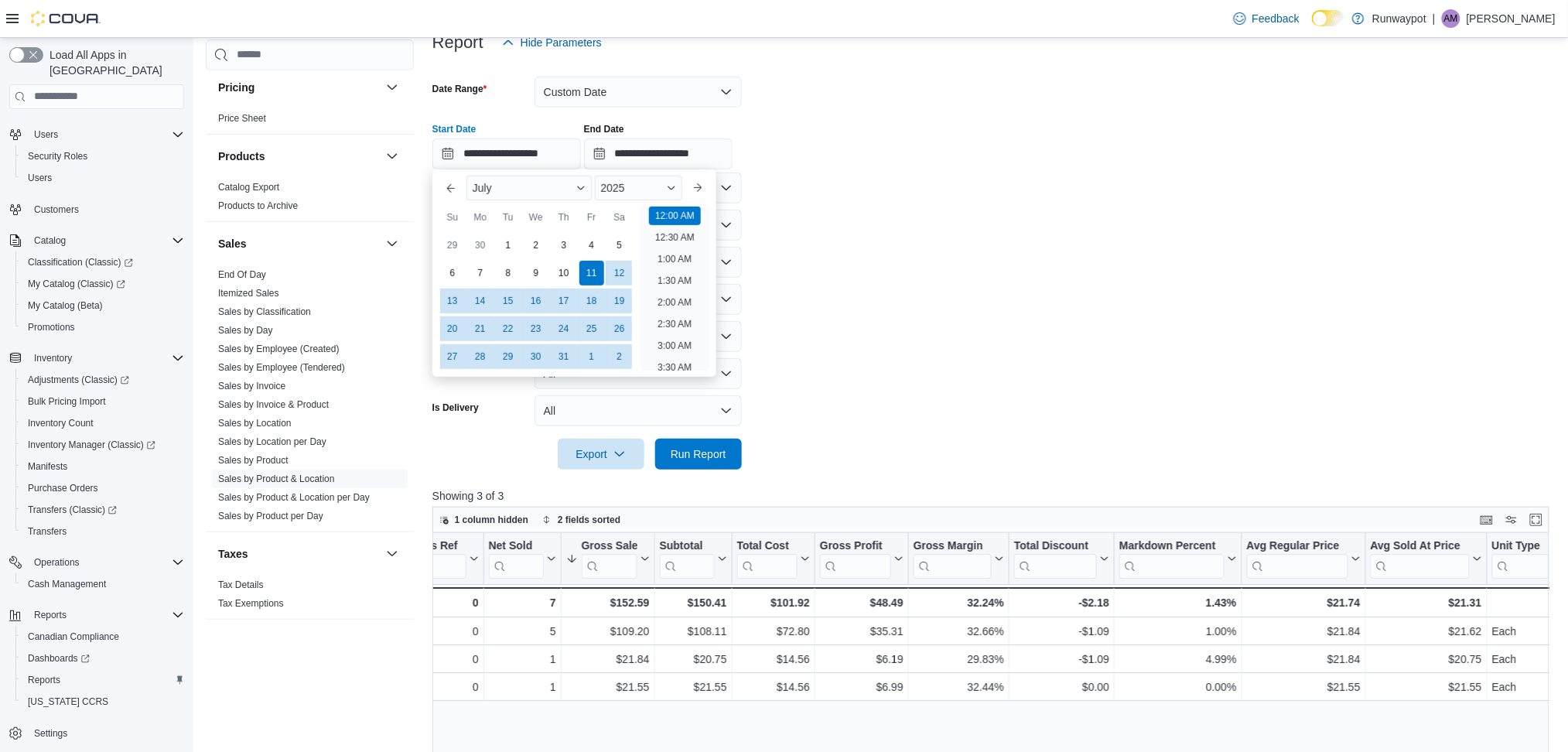
click at [798, 358] on form "**********" at bounding box center [996, 264] width 1128 height 412
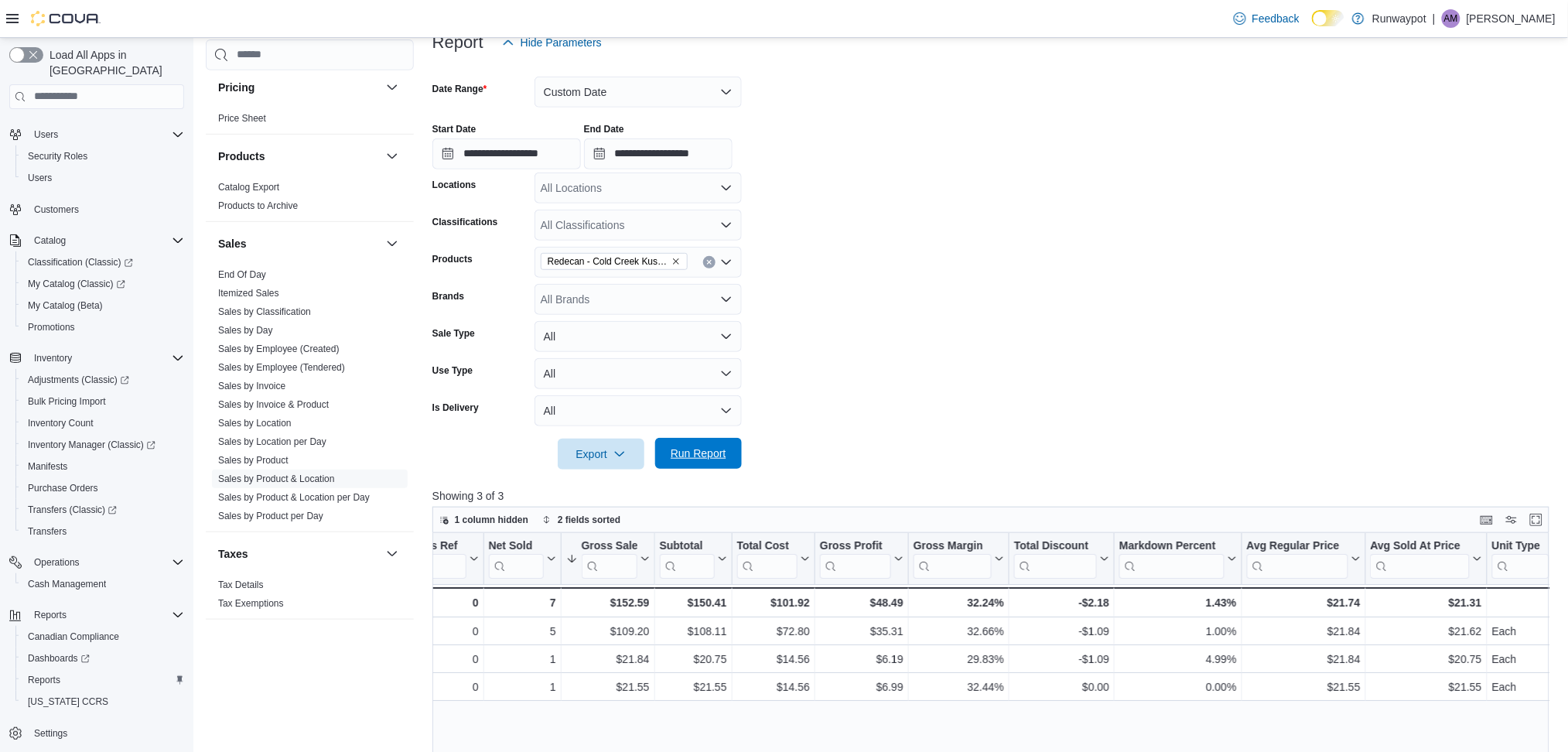
click at [691, 448] on span "Run Report" at bounding box center [698, 453] width 56 height 16
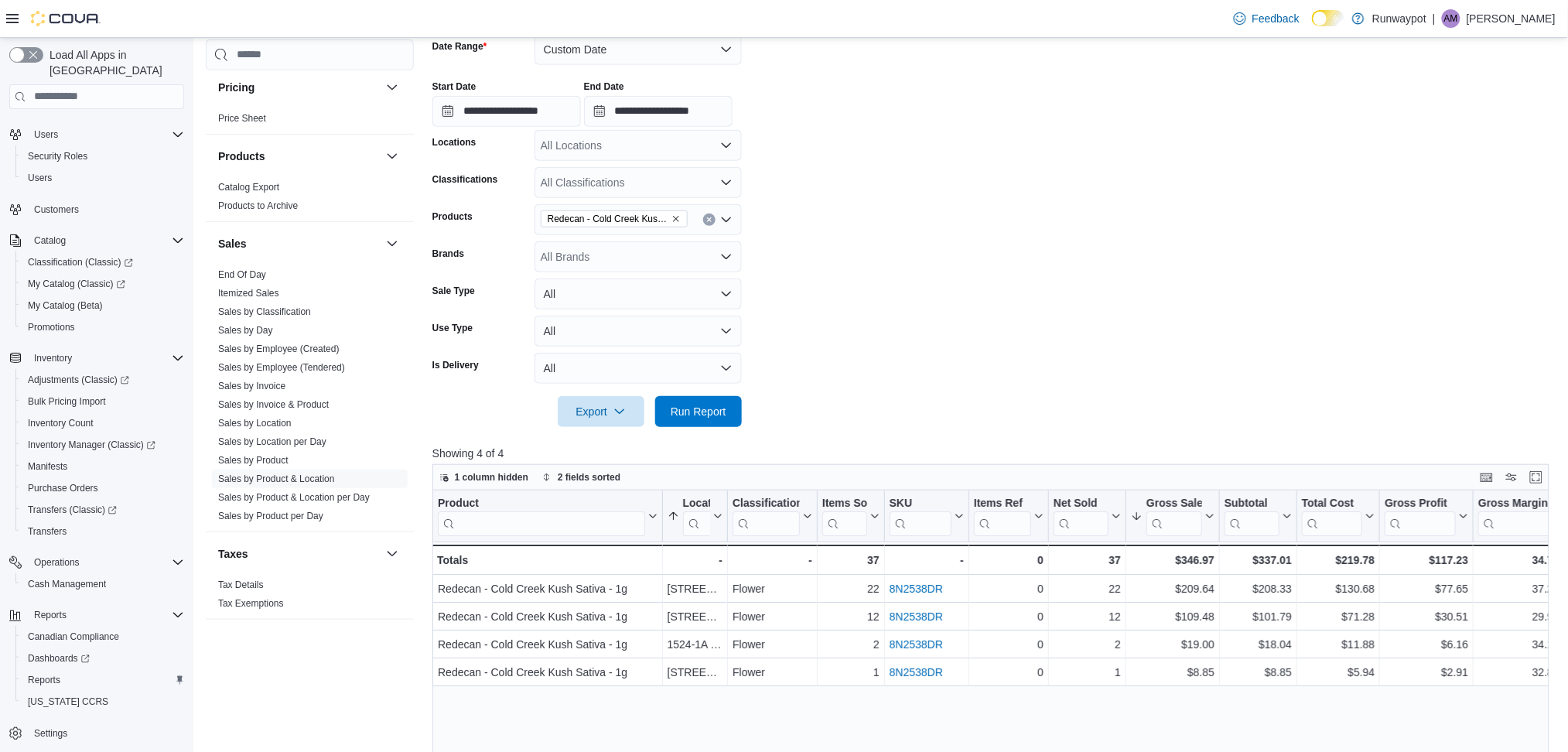
scroll to position [304, 0]
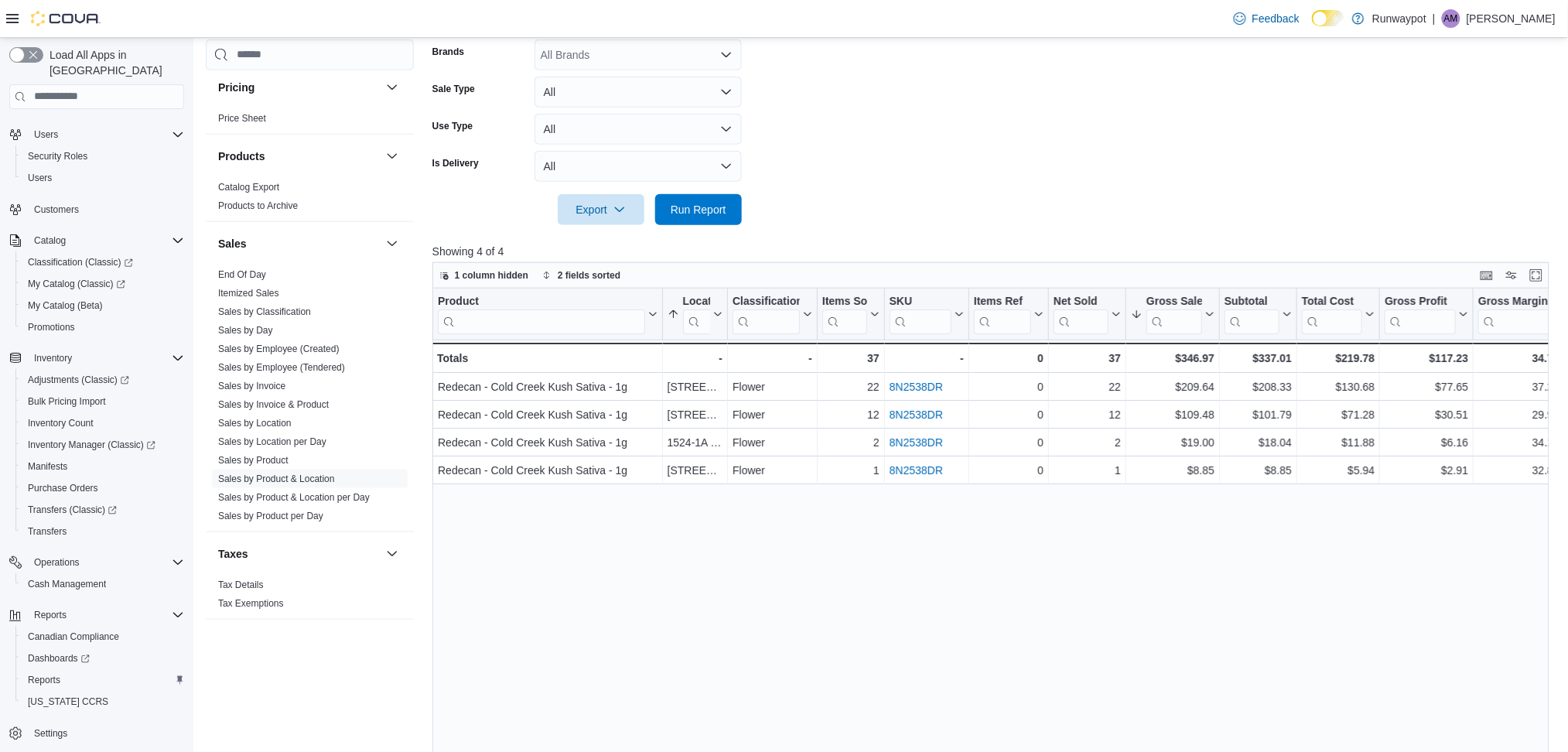
drag, startPoint x: 848, startPoint y: 706, endPoint x: 1453, endPoint y: 799, distance: 612.1
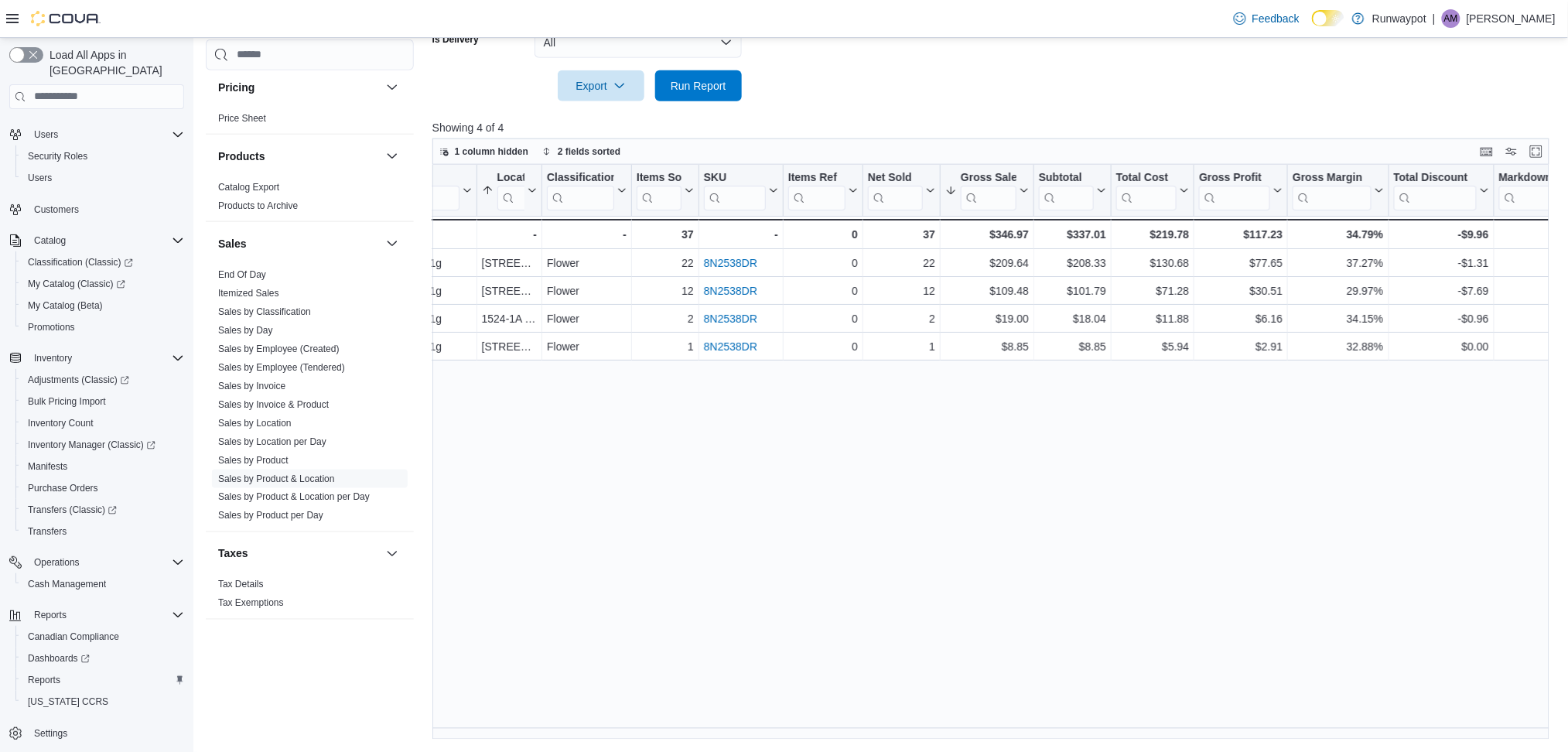
scroll to position [0, 193]
